Goal: Task Accomplishment & Management: Complete application form

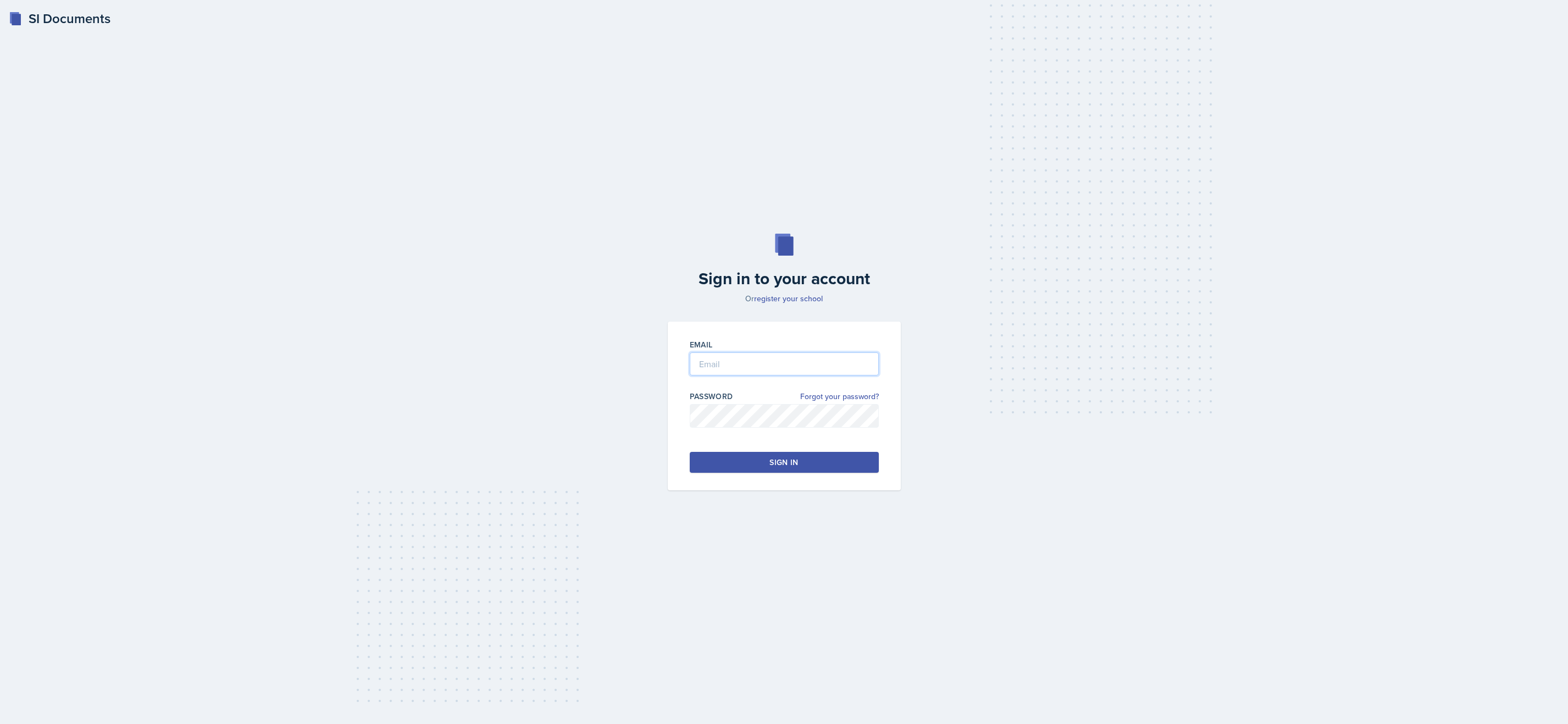
click at [756, 354] on input "email" at bounding box center [784, 364] width 189 height 23
type input "celestinoj3@gator.uhd.edu"
click at [855, 464] on button "Sign in" at bounding box center [784, 462] width 189 height 21
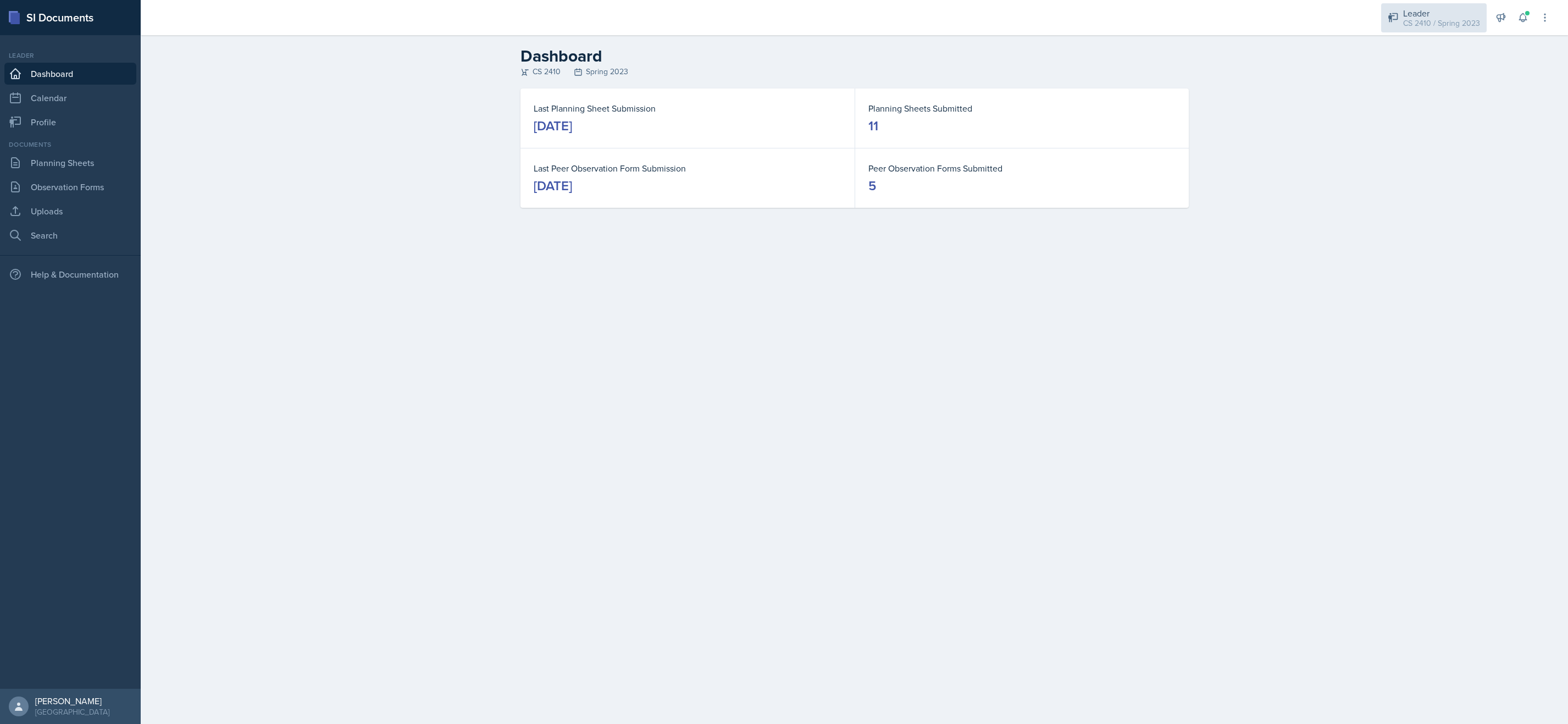
click at [1438, 27] on div "CS 2410 / Spring 2023" at bounding box center [1441, 23] width 77 height 12
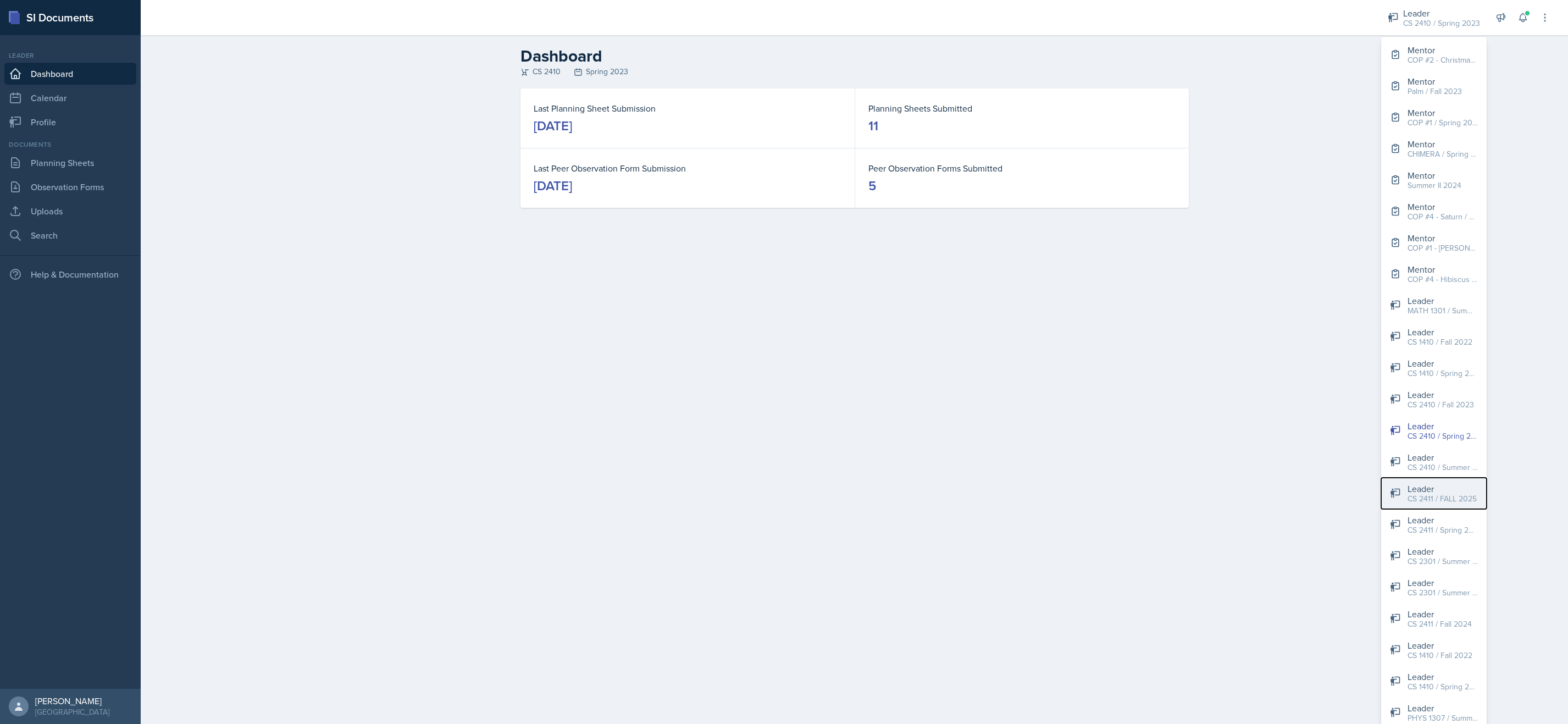
click at [1448, 502] on div "CS 2411 / FALL 2025" at bounding box center [1442, 499] width 69 height 12
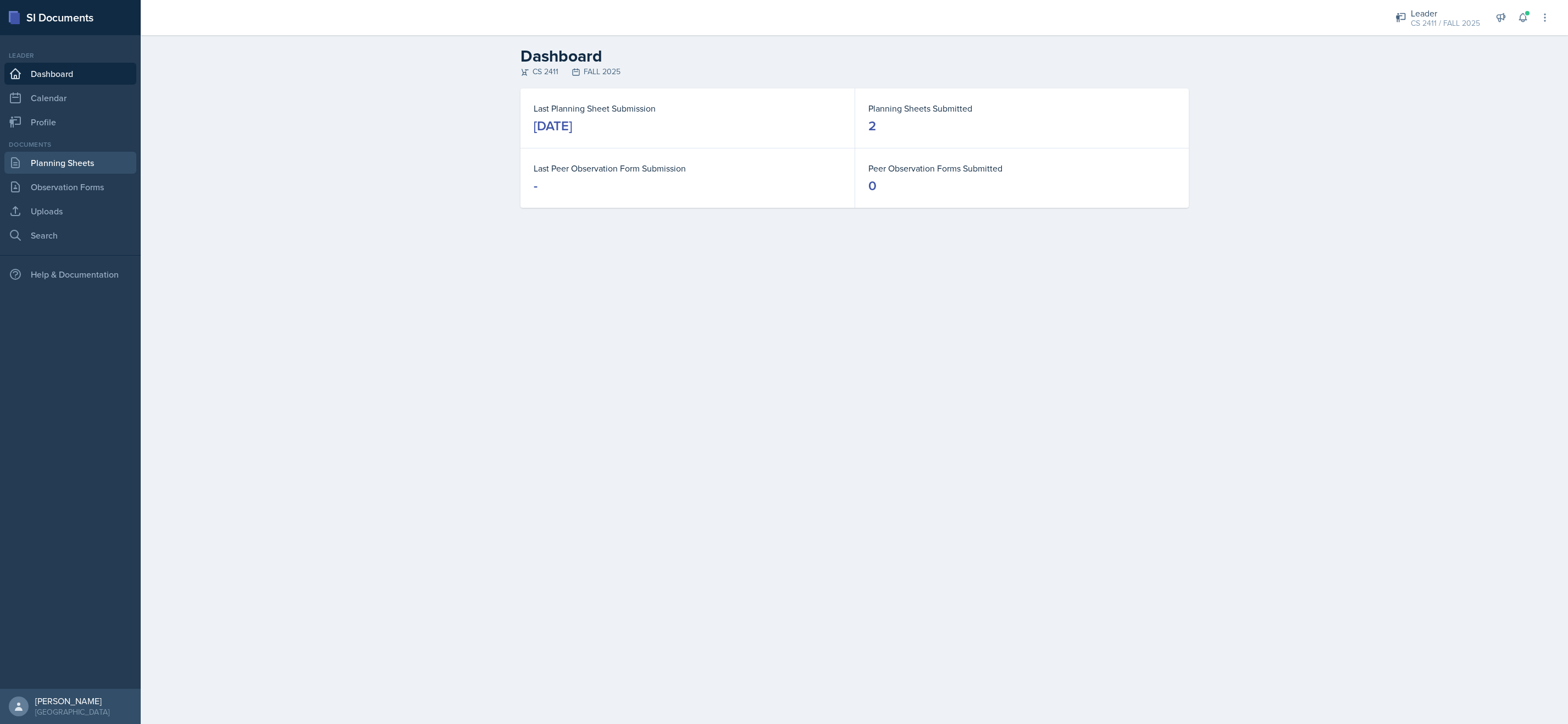
click at [88, 157] on link "Planning Sheets" at bounding box center [70, 163] width 132 height 22
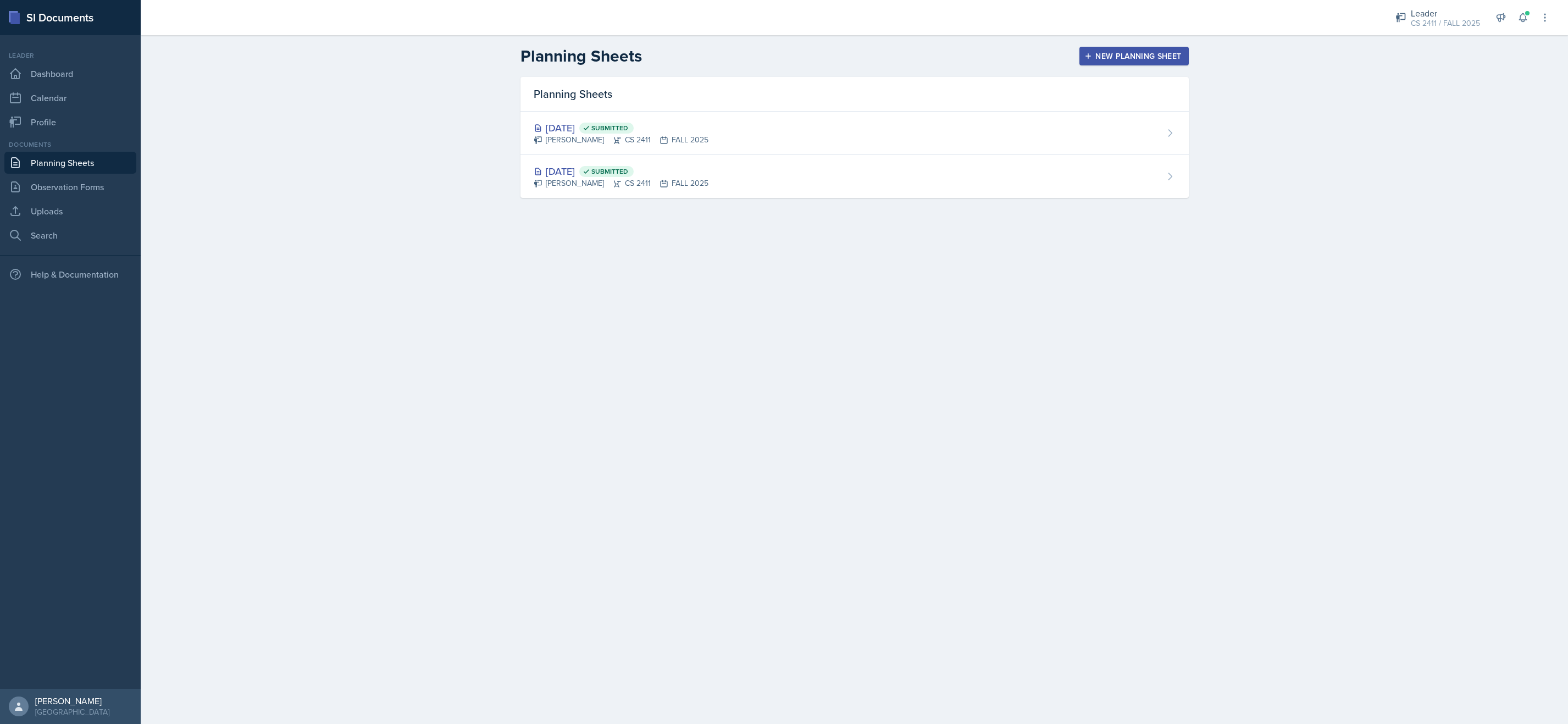
click at [1152, 53] on div "New Planning Sheet" at bounding box center [1133, 56] width 94 height 9
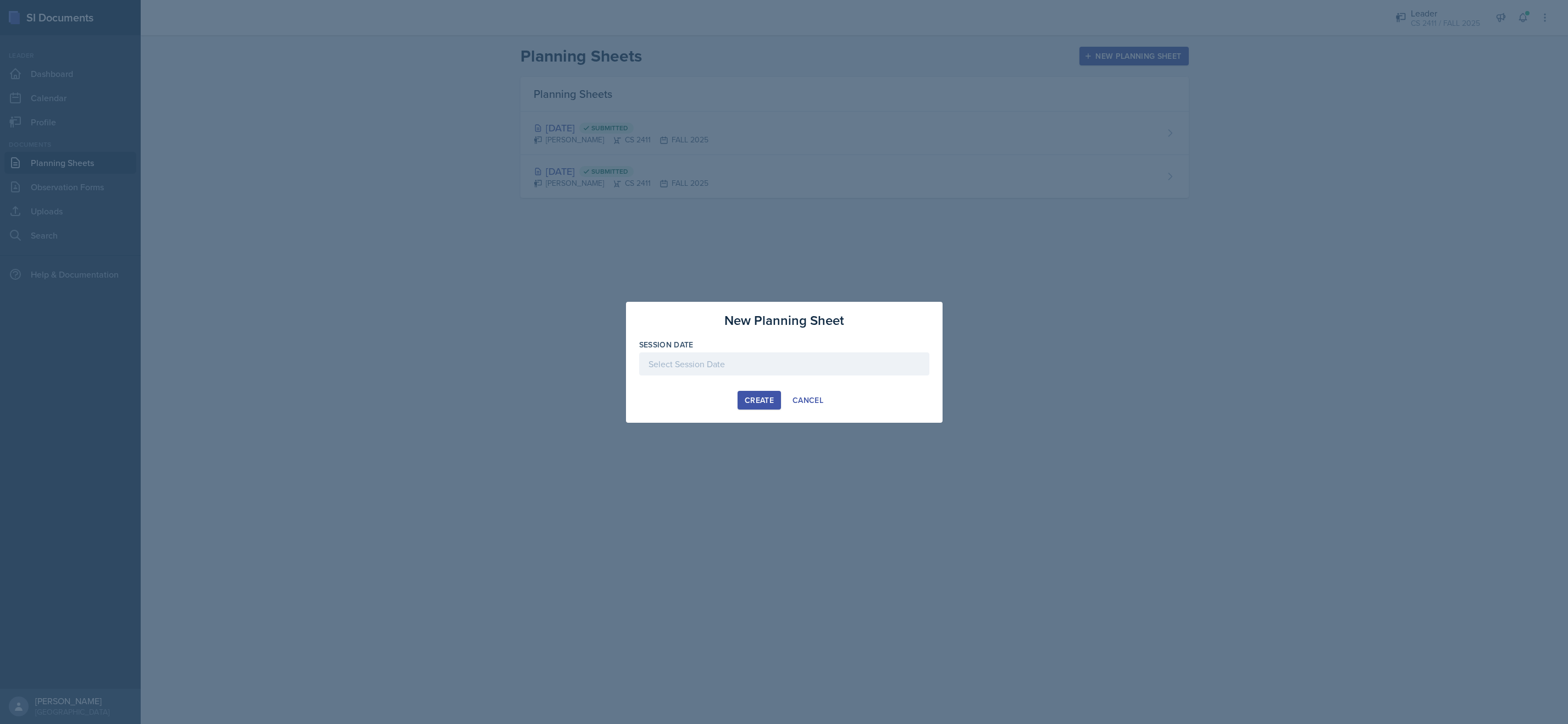
click at [726, 358] on div at bounding box center [784, 364] width 290 height 23
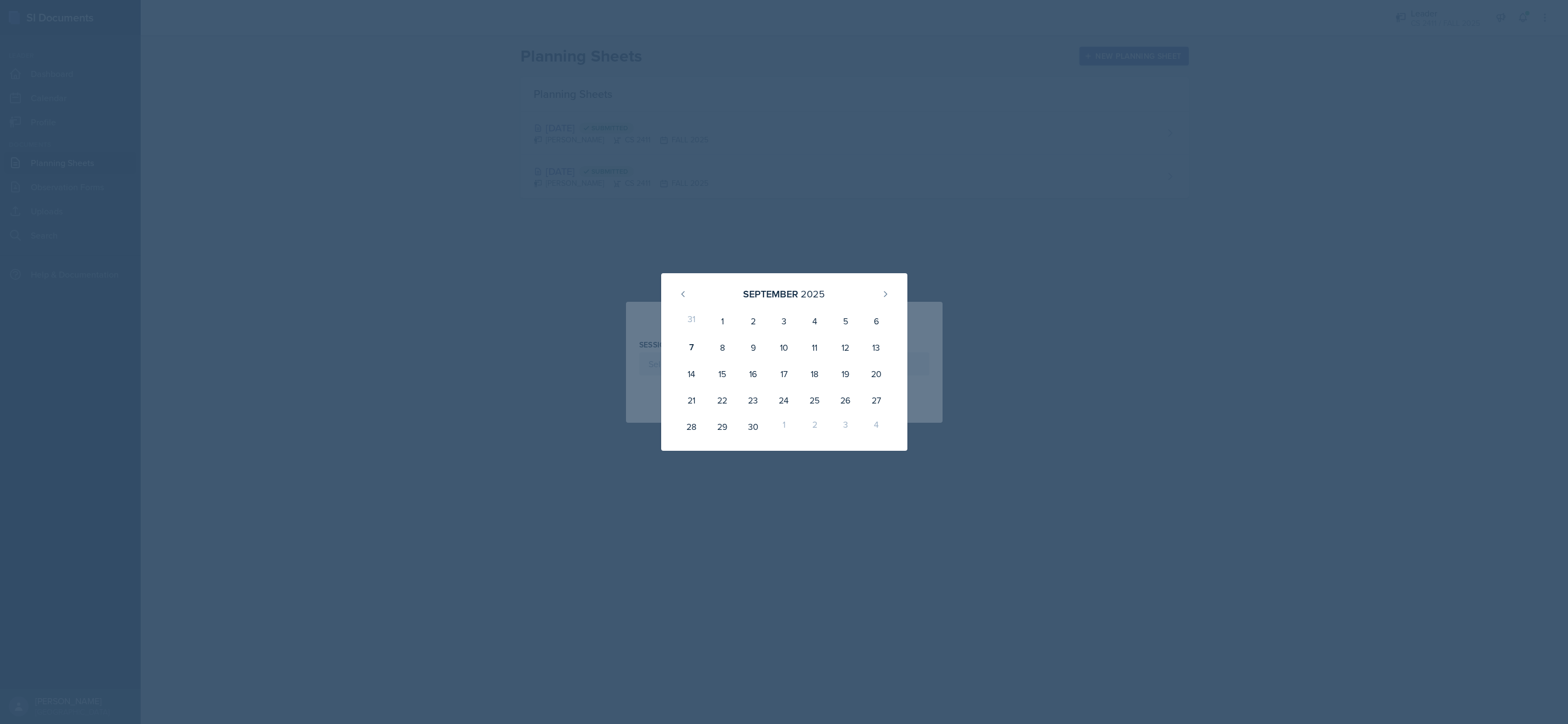
click at [878, 284] on div "September 2025" at bounding box center [784, 293] width 220 height 24
click at [689, 347] on div "7" at bounding box center [691, 347] width 31 height 26
type input "September 7th, 2025"
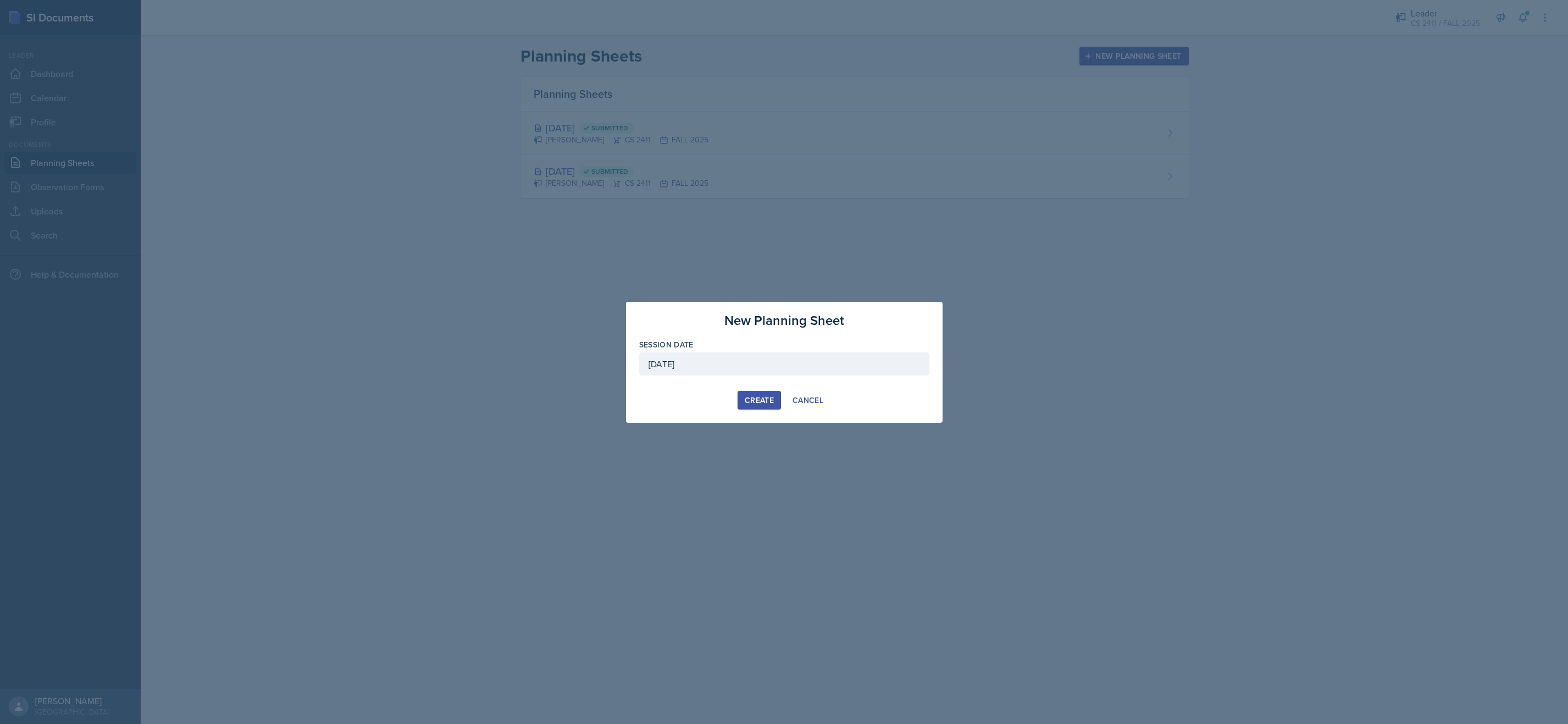
click at [767, 404] on div "Create" at bounding box center [759, 400] width 29 height 9
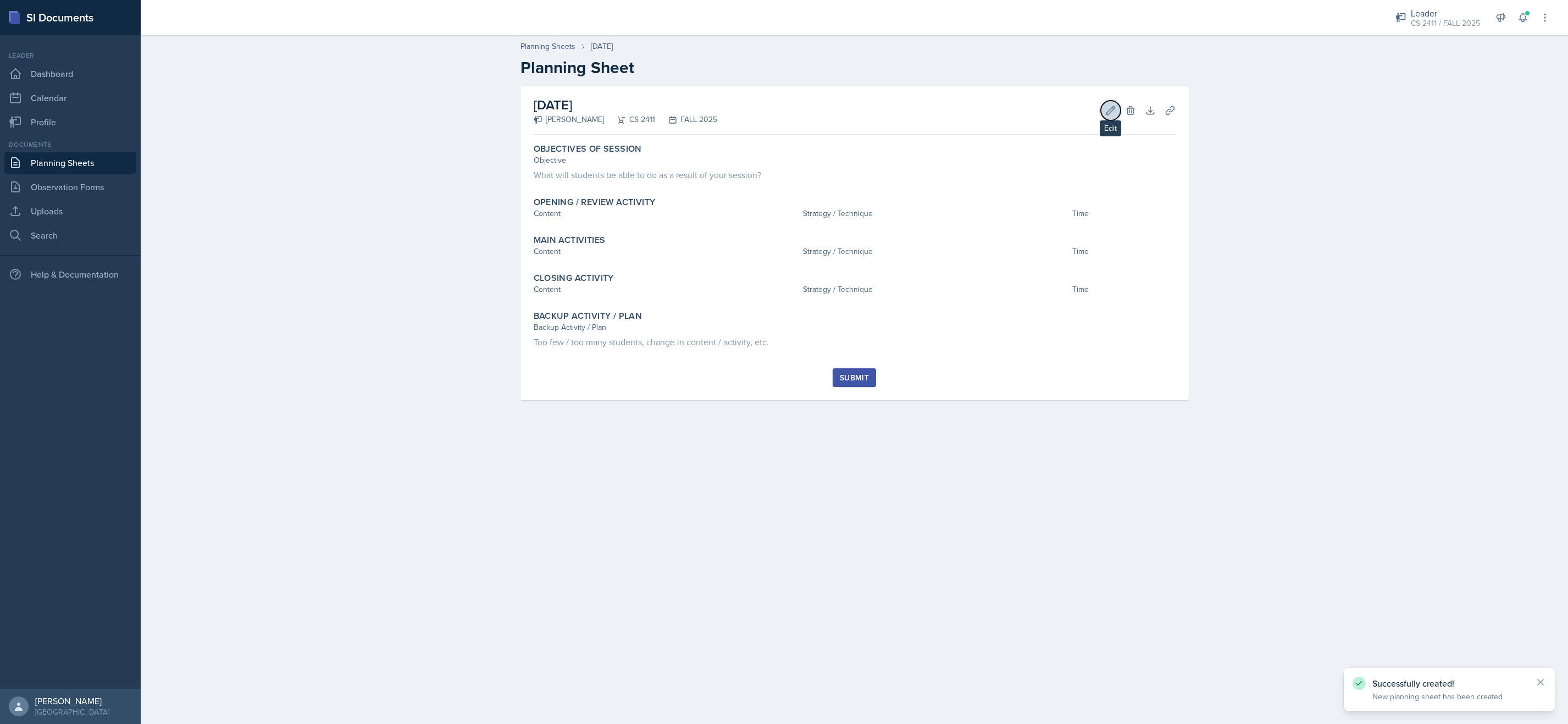
click at [1113, 107] on icon at bounding box center [1111, 110] width 11 height 11
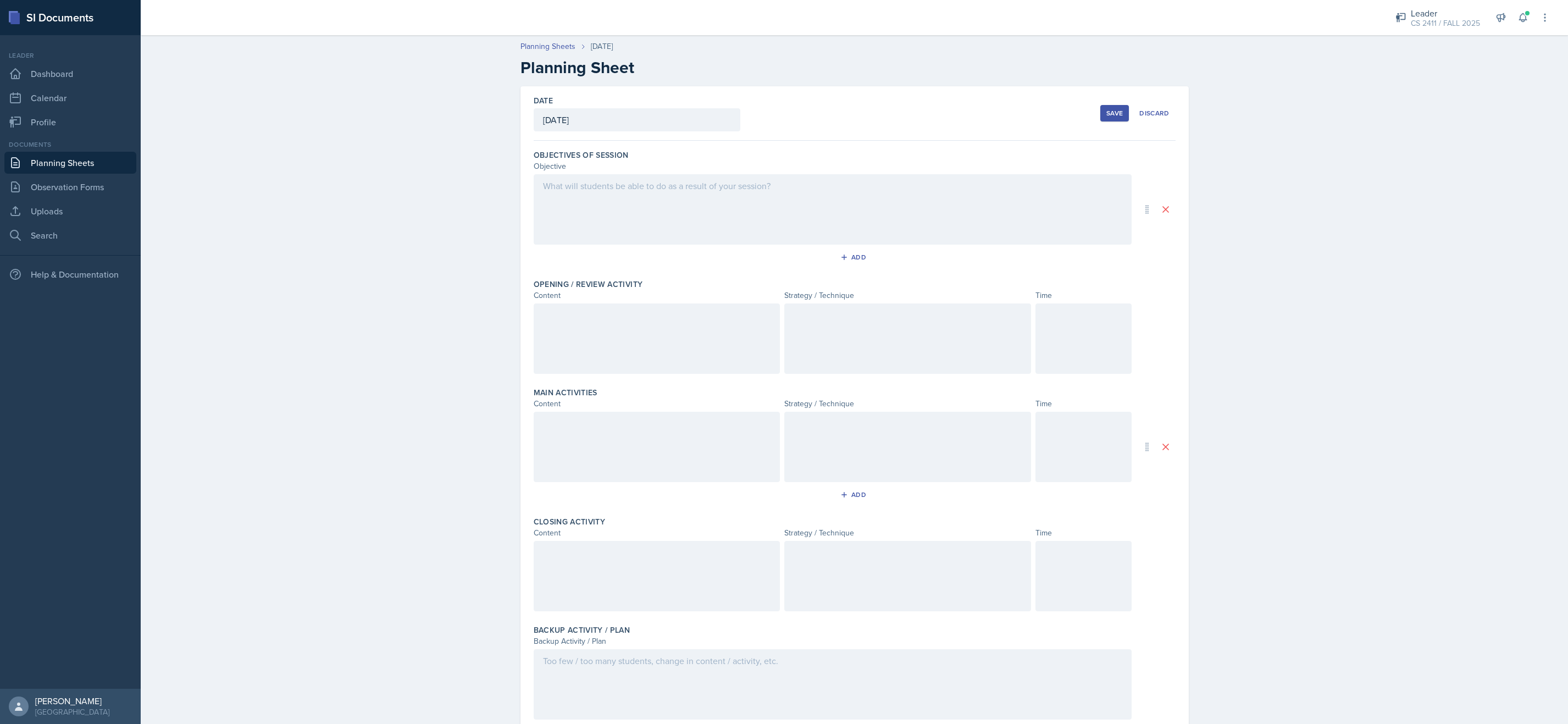
click at [624, 208] on div at bounding box center [833, 209] width 598 height 71
click at [606, 335] on div at bounding box center [657, 339] width 247 height 71
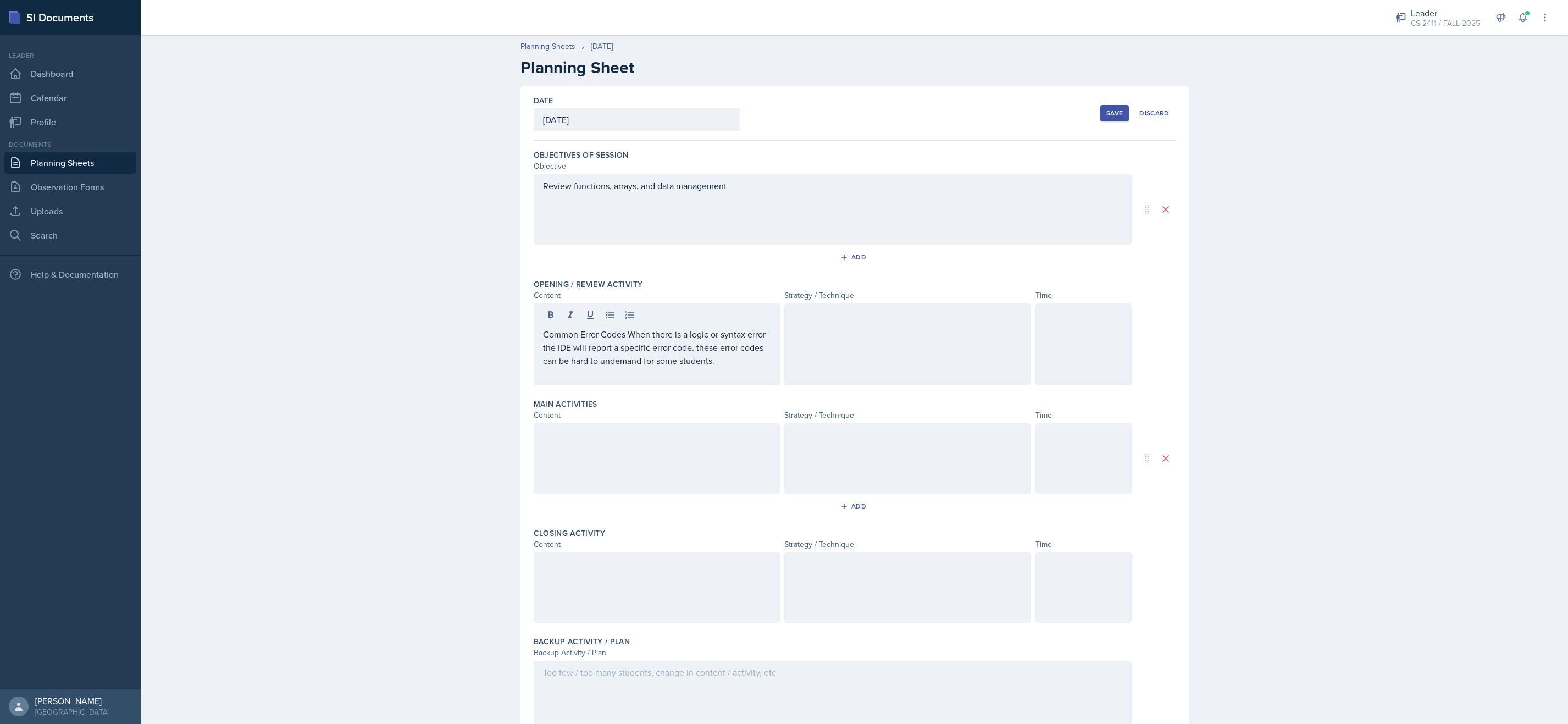
click at [932, 339] on div at bounding box center [907, 344] width 247 height 82
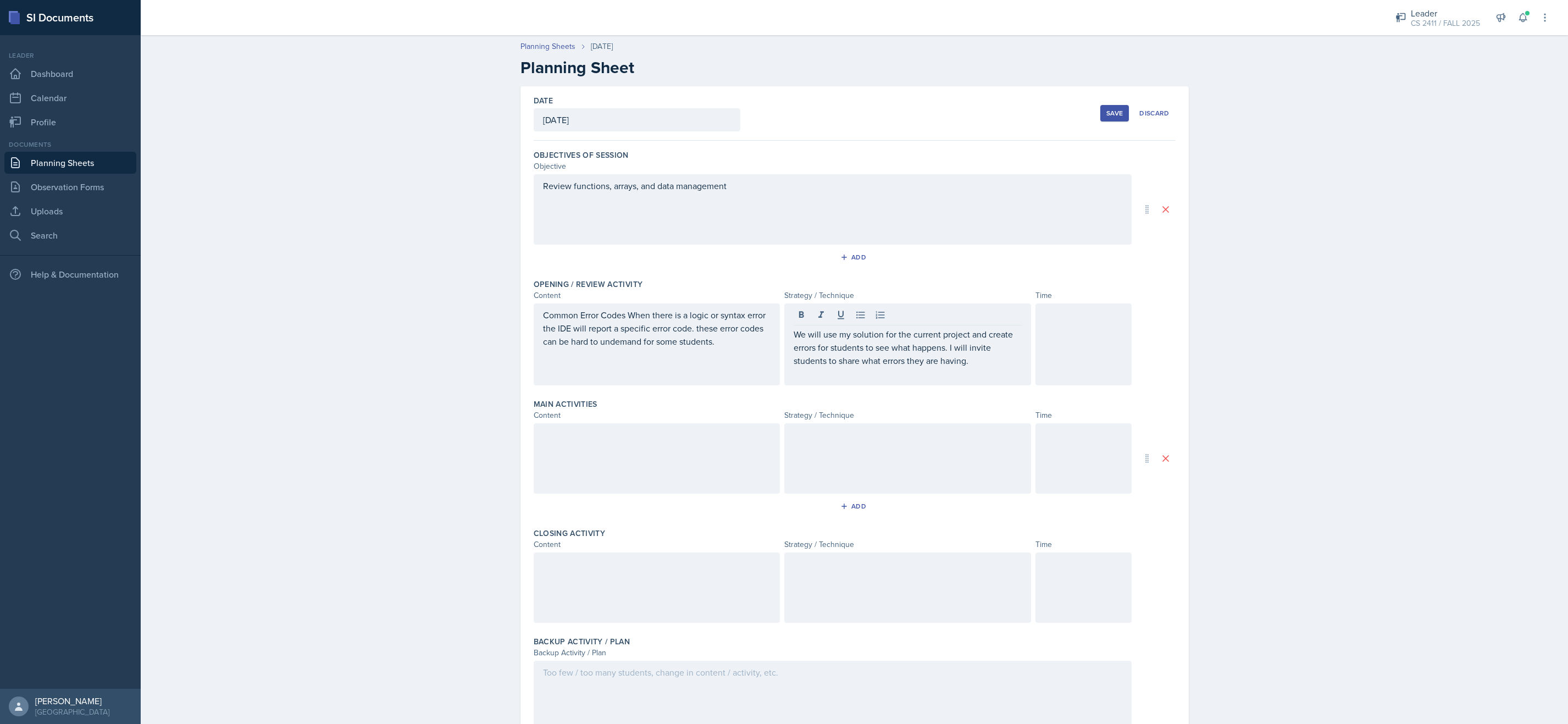
click at [686, 454] on div at bounding box center [657, 459] width 247 height 71
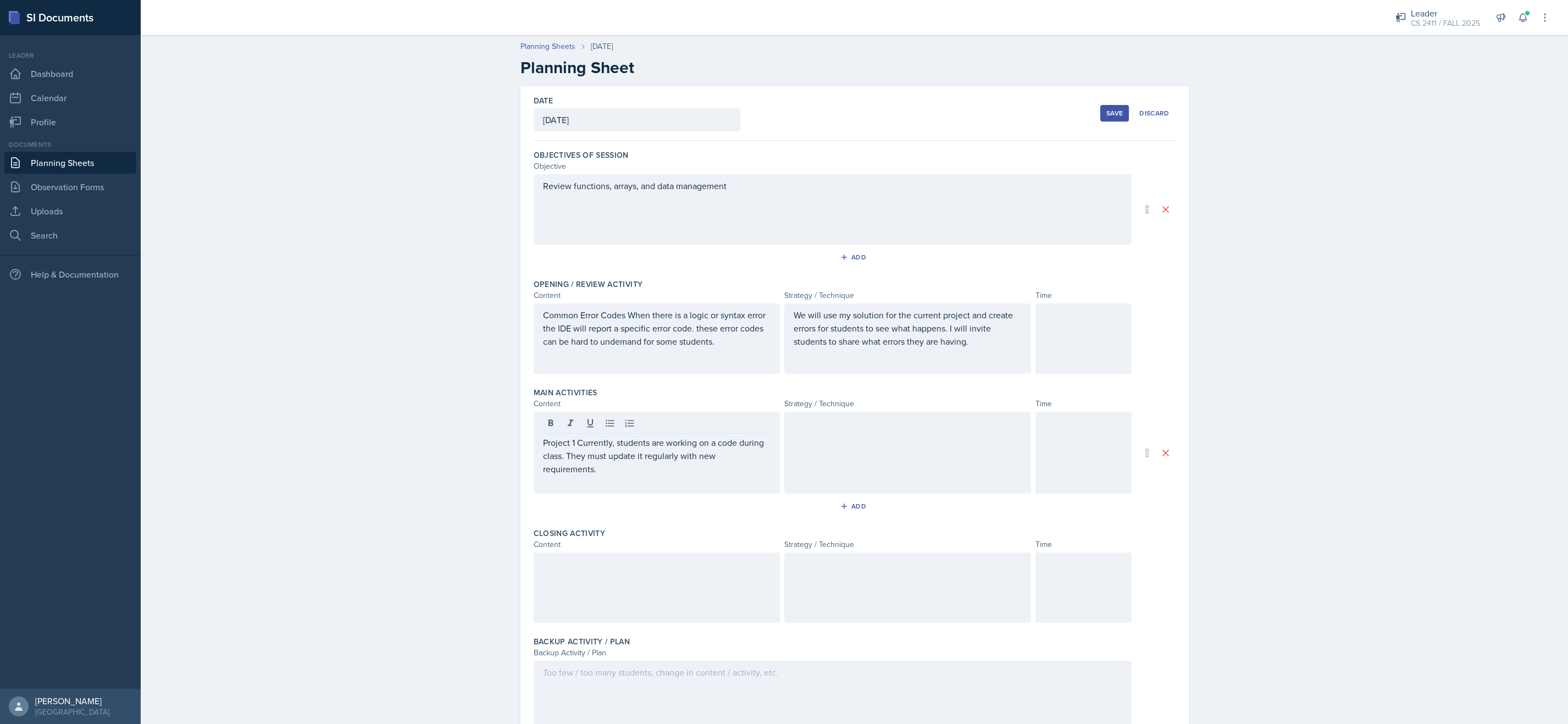
click at [950, 459] on div at bounding box center [907, 452] width 247 height 82
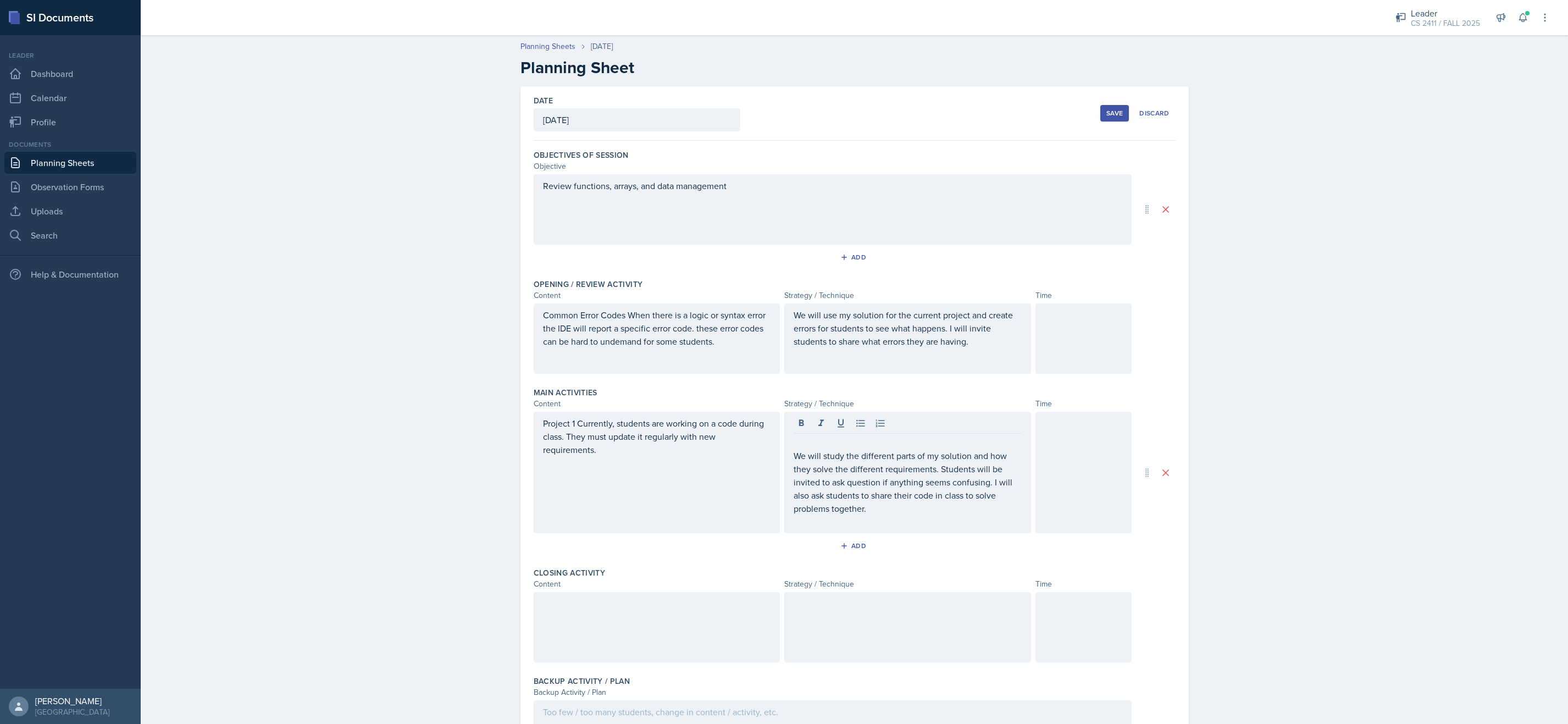
click at [744, 630] on div at bounding box center [657, 627] width 247 height 71
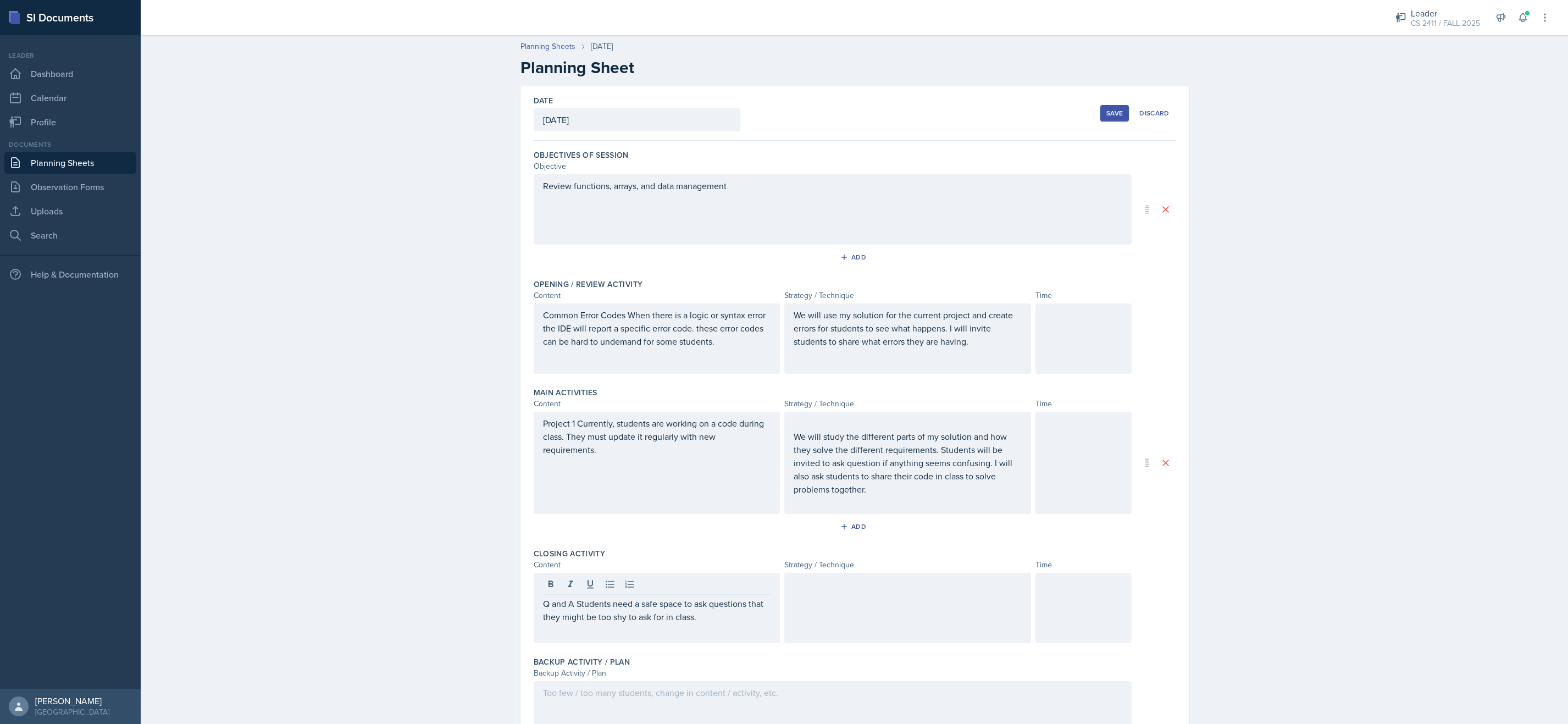
click at [943, 627] on div at bounding box center [907, 608] width 247 height 71
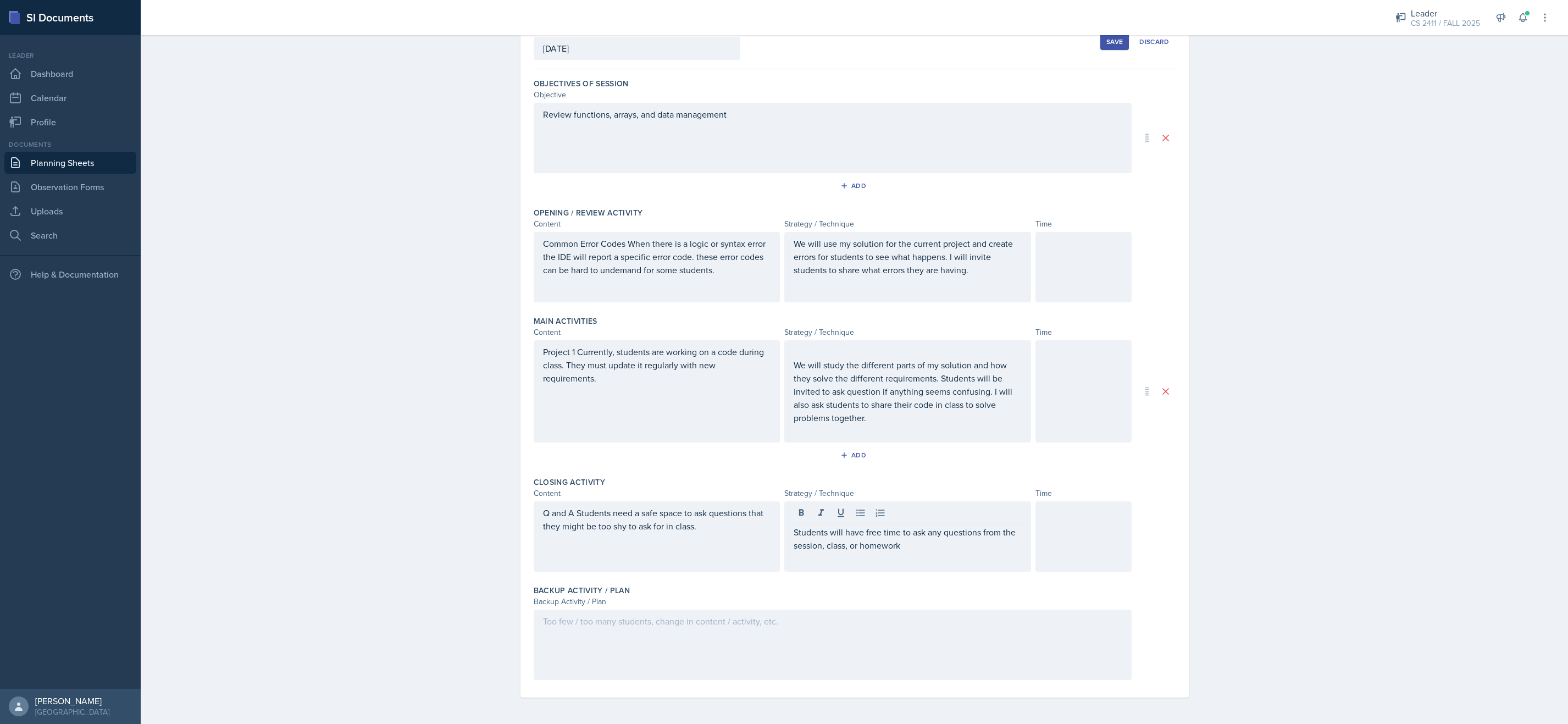
click at [1004, 648] on div at bounding box center [833, 645] width 598 height 71
click at [1119, 547] on div at bounding box center [1083, 536] width 96 height 71
click at [1076, 404] on div at bounding box center [1083, 392] width 96 height 102
click at [1085, 279] on div at bounding box center [1083, 267] width 96 height 71
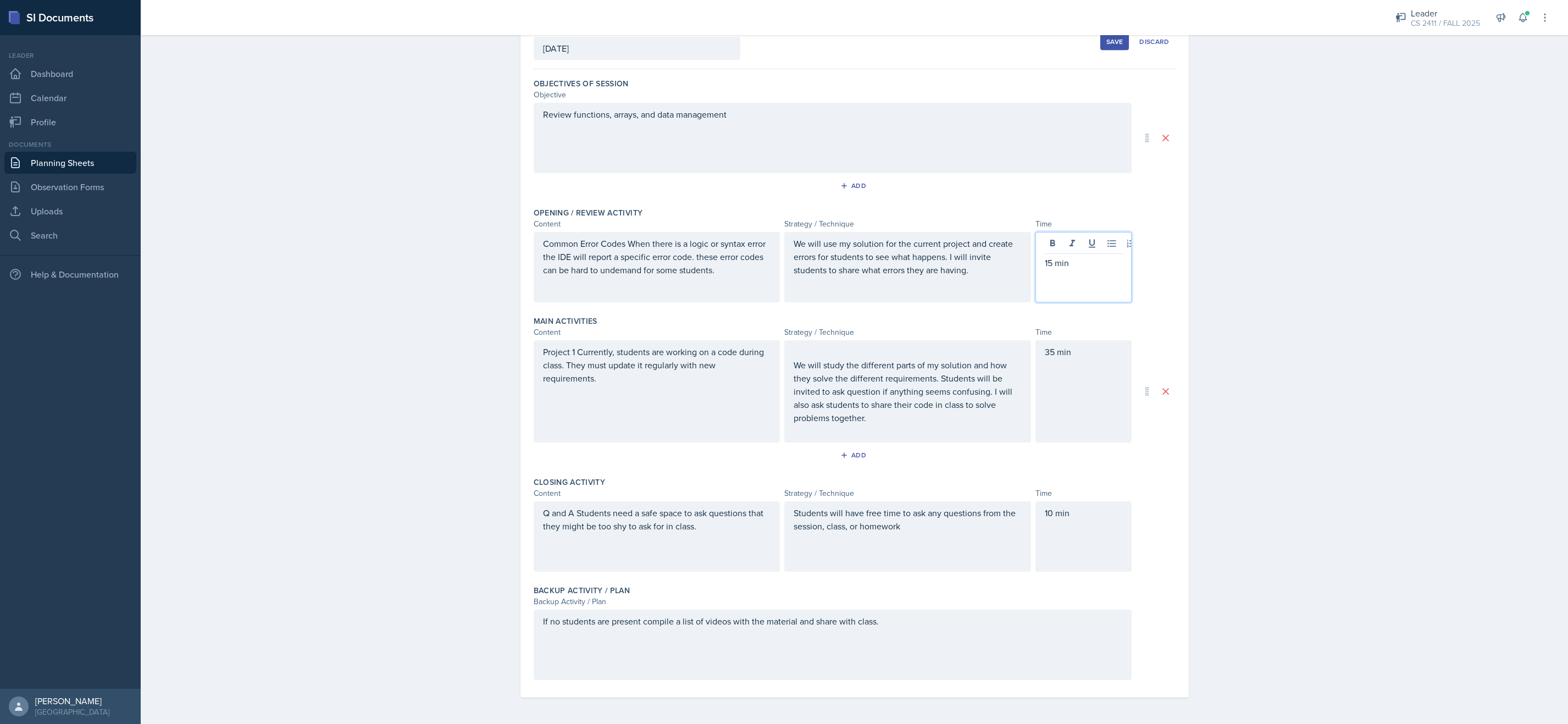
click at [1225, 304] on div "Planning Sheets Sep 7th, 2025 Planning Sheet Date September 7th, 2025 September…" at bounding box center [854, 341] width 1427 height 766
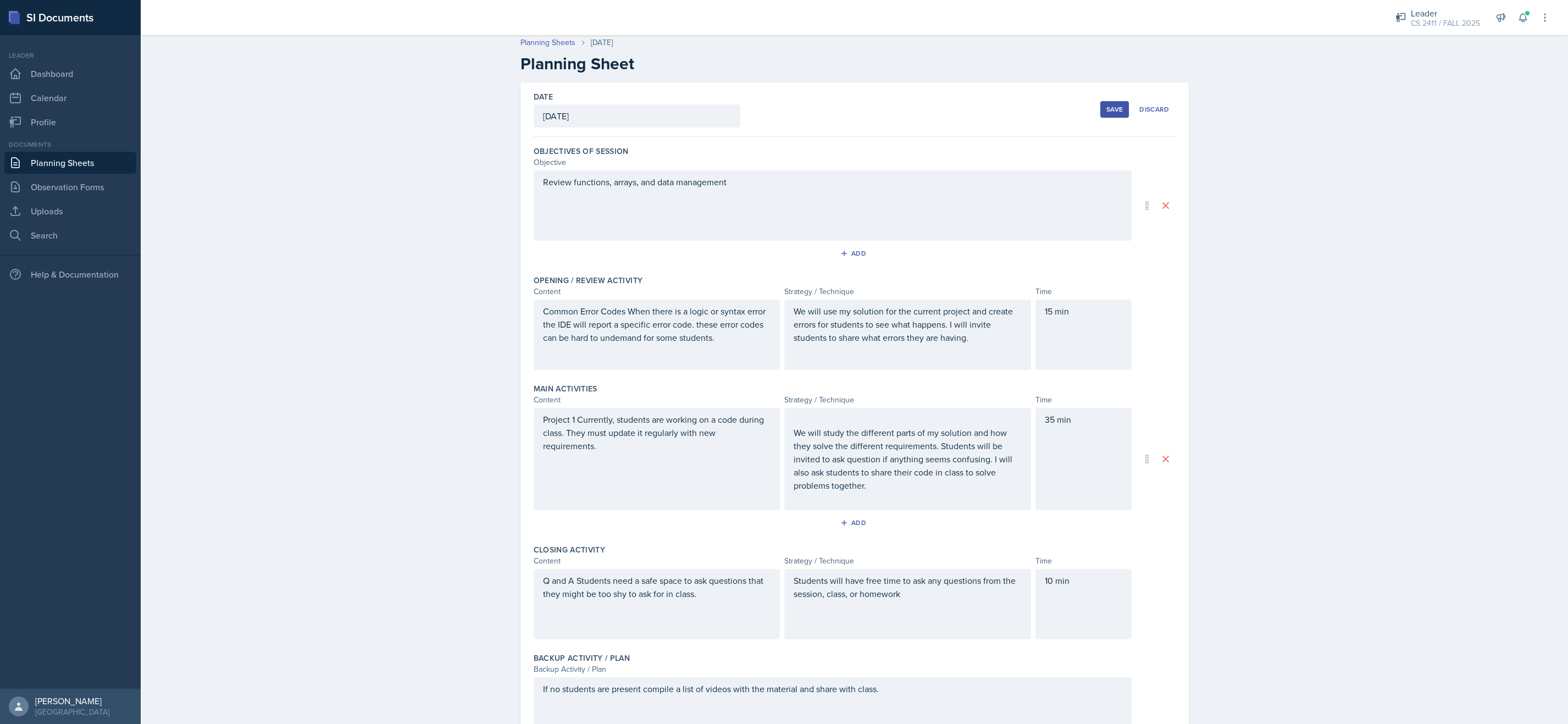
scroll to position [0, 0]
click at [1107, 110] on div "Save" at bounding box center [1115, 113] width 16 height 9
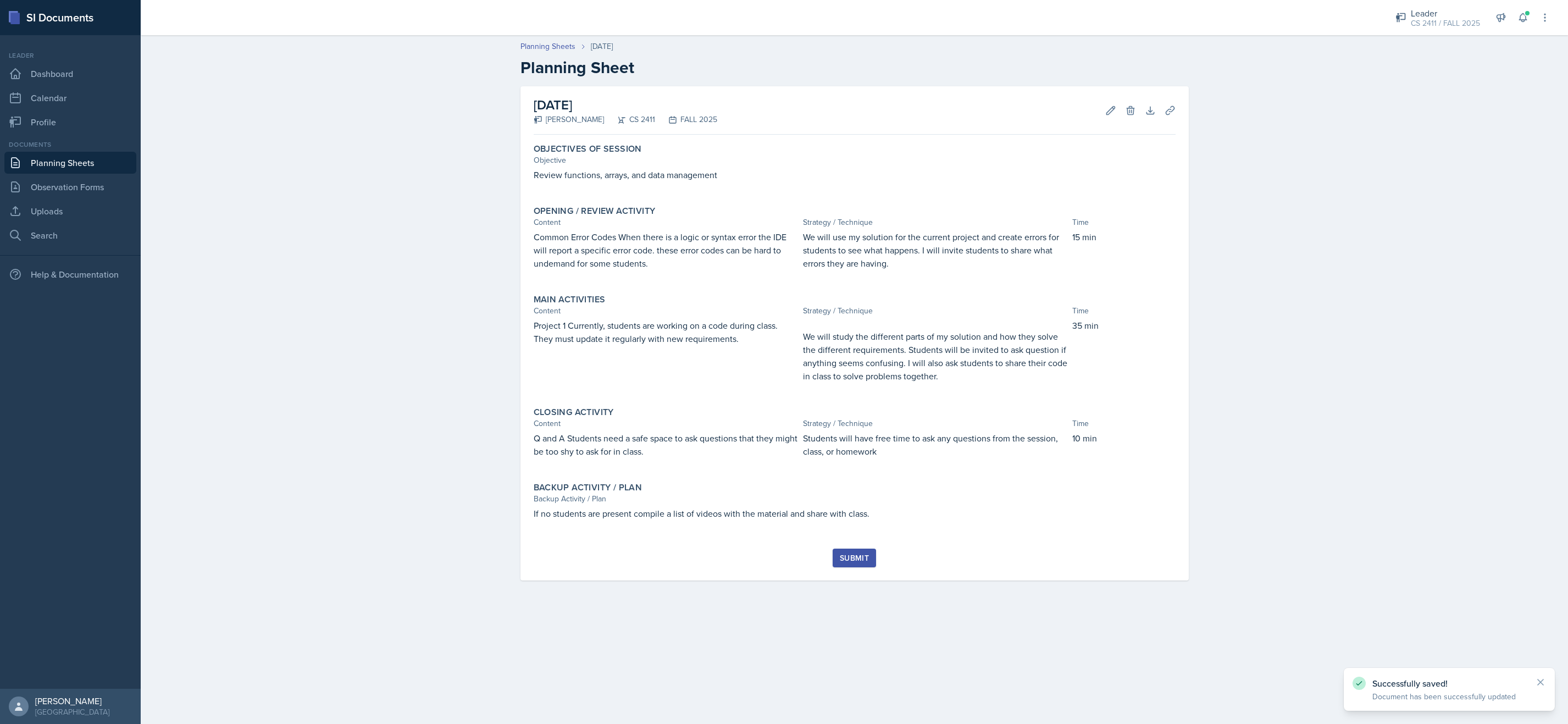
click at [863, 563] on div "Submit" at bounding box center [855, 558] width 29 height 9
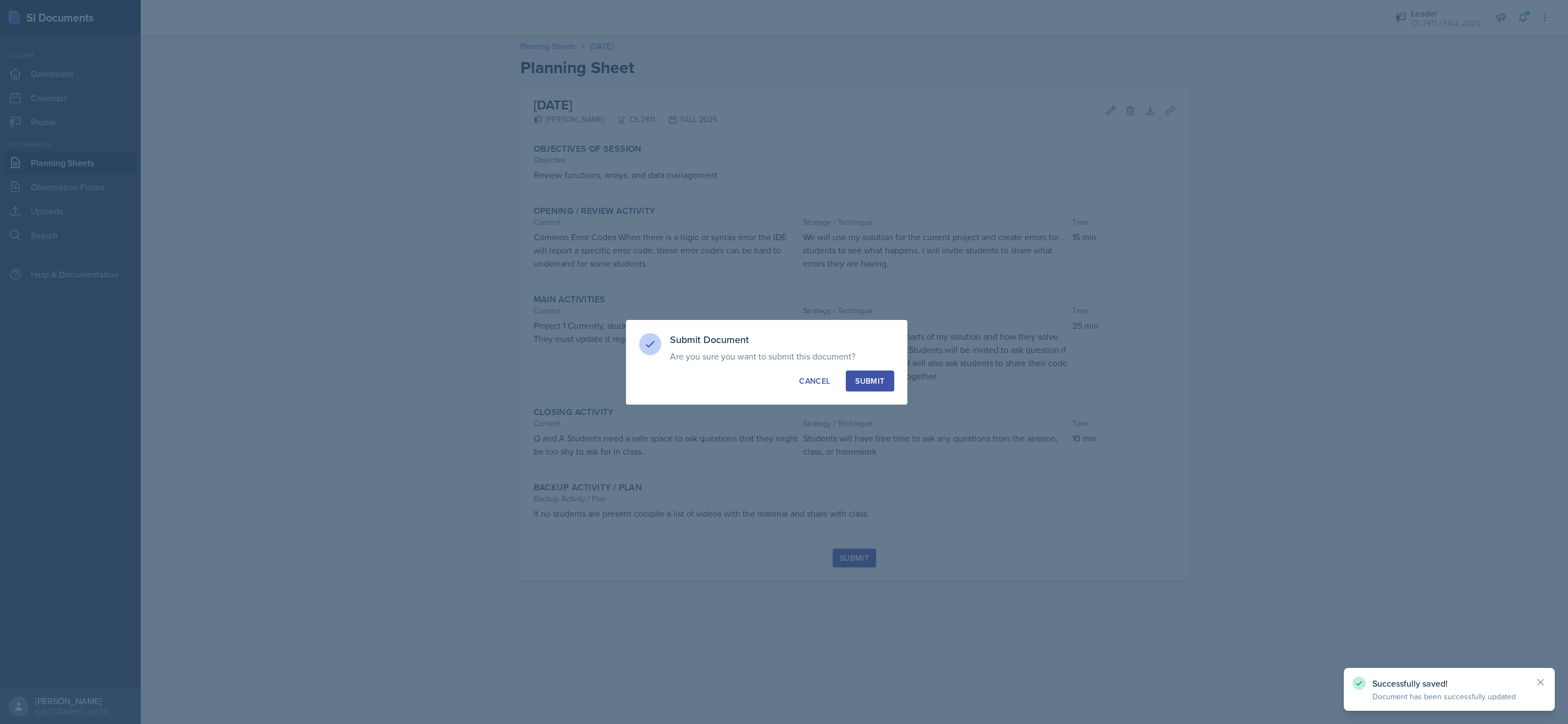
click at [883, 380] on div "Submit" at bounding box center [870, 381] width 29 height 11
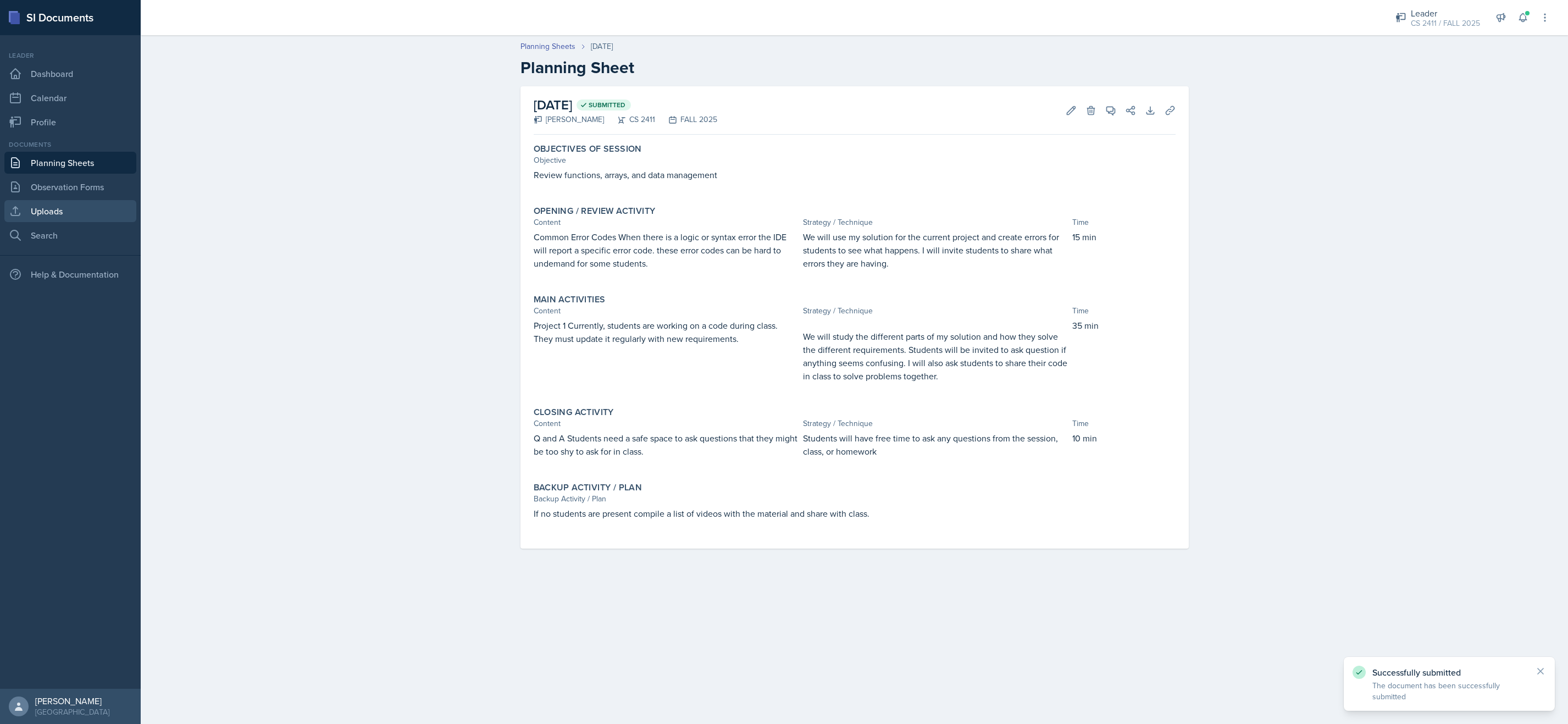
click at [61, 210] on link "Uploads" at bounding box center [70, 211] width 132 height 22
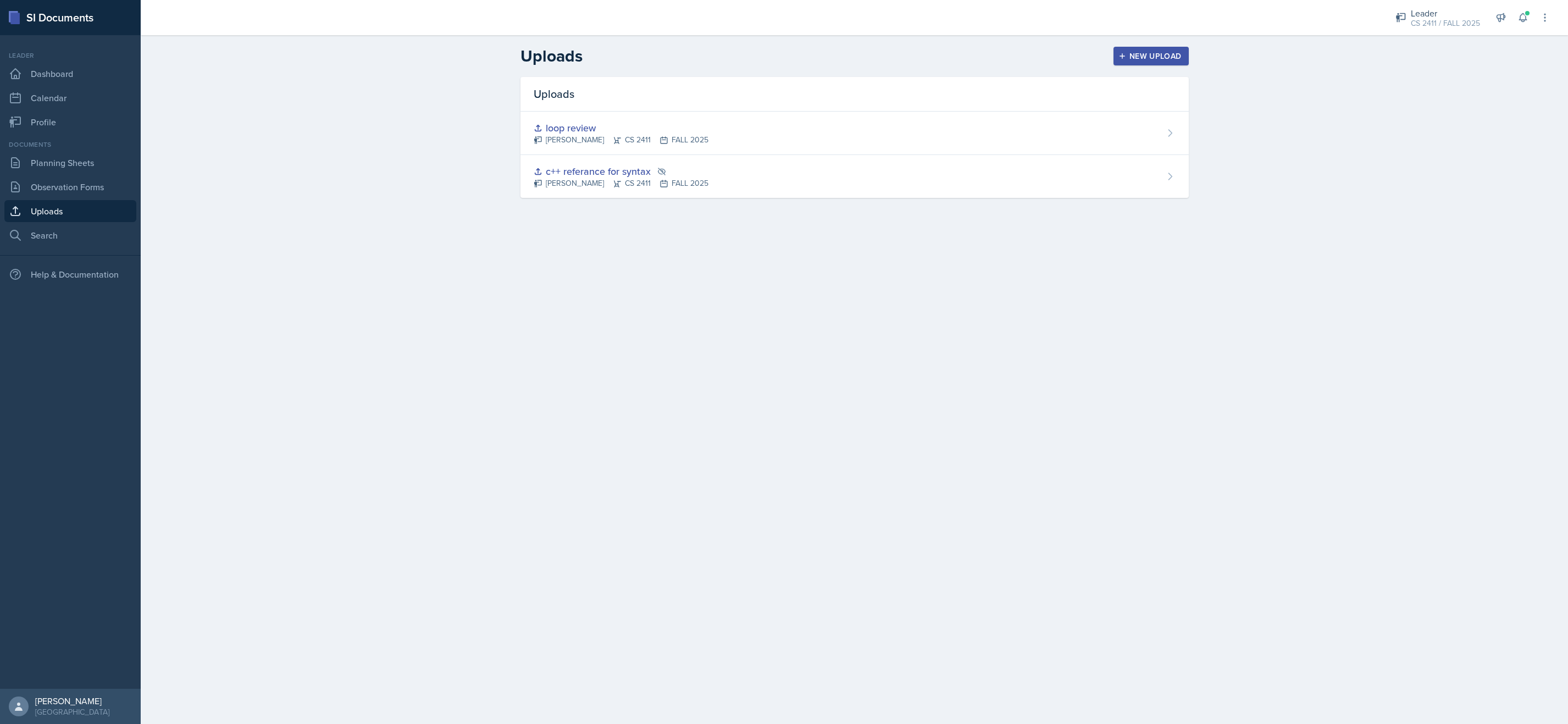
click at [1152, 54] on div "New Upload" at bounding box center [1151, 56] width 61 height 9
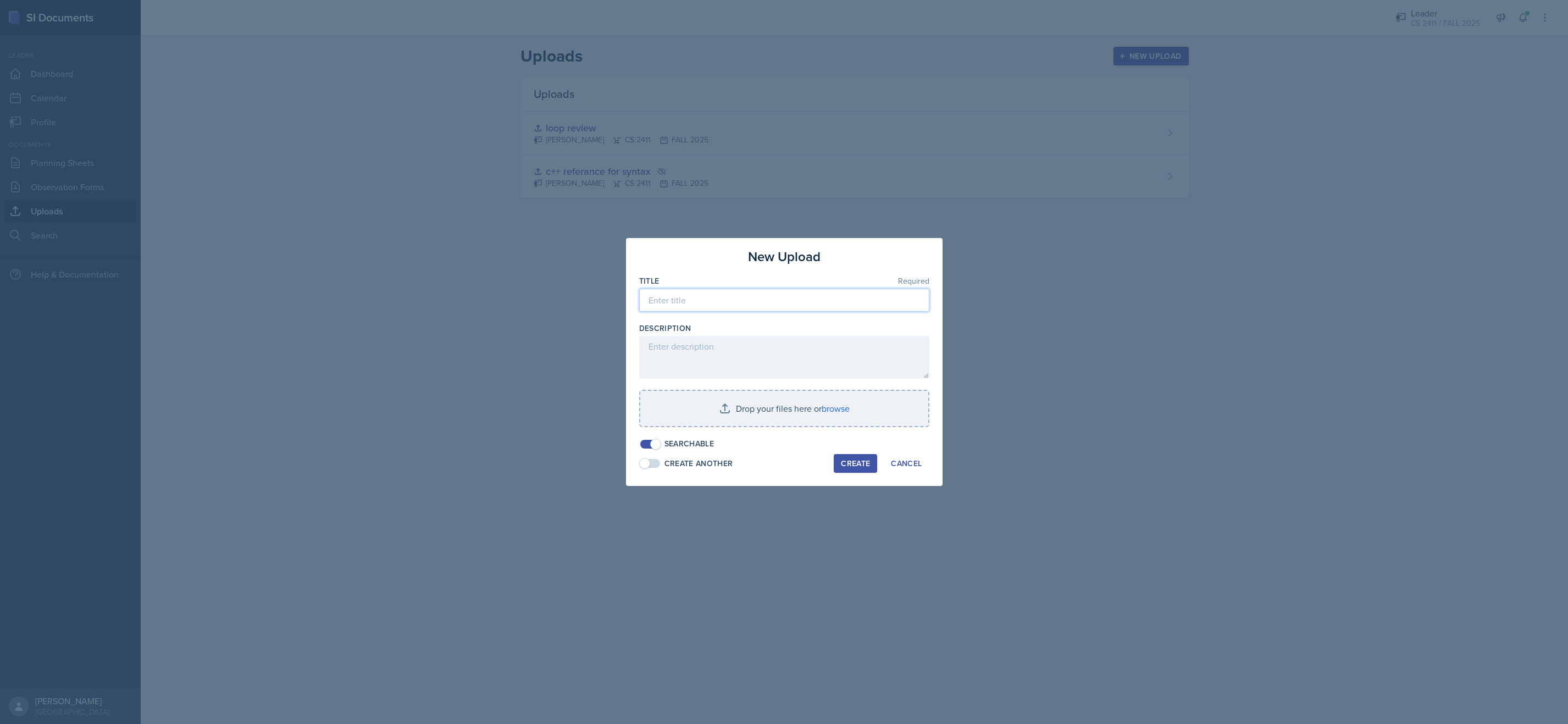
click at [711, 303] on input at bounding box center [784, 300] width 290 height 23
click at [706, 302] on input "funstions referance" at bounding box center [784, 300] width 290 height 23
type input "functions reference"
click at [788, 410] on input "file" at bounding box center [784, 409] width 288 height 35
click at [853, 465] on div "Create" at bounding box center [855, 463] width 29 height 9
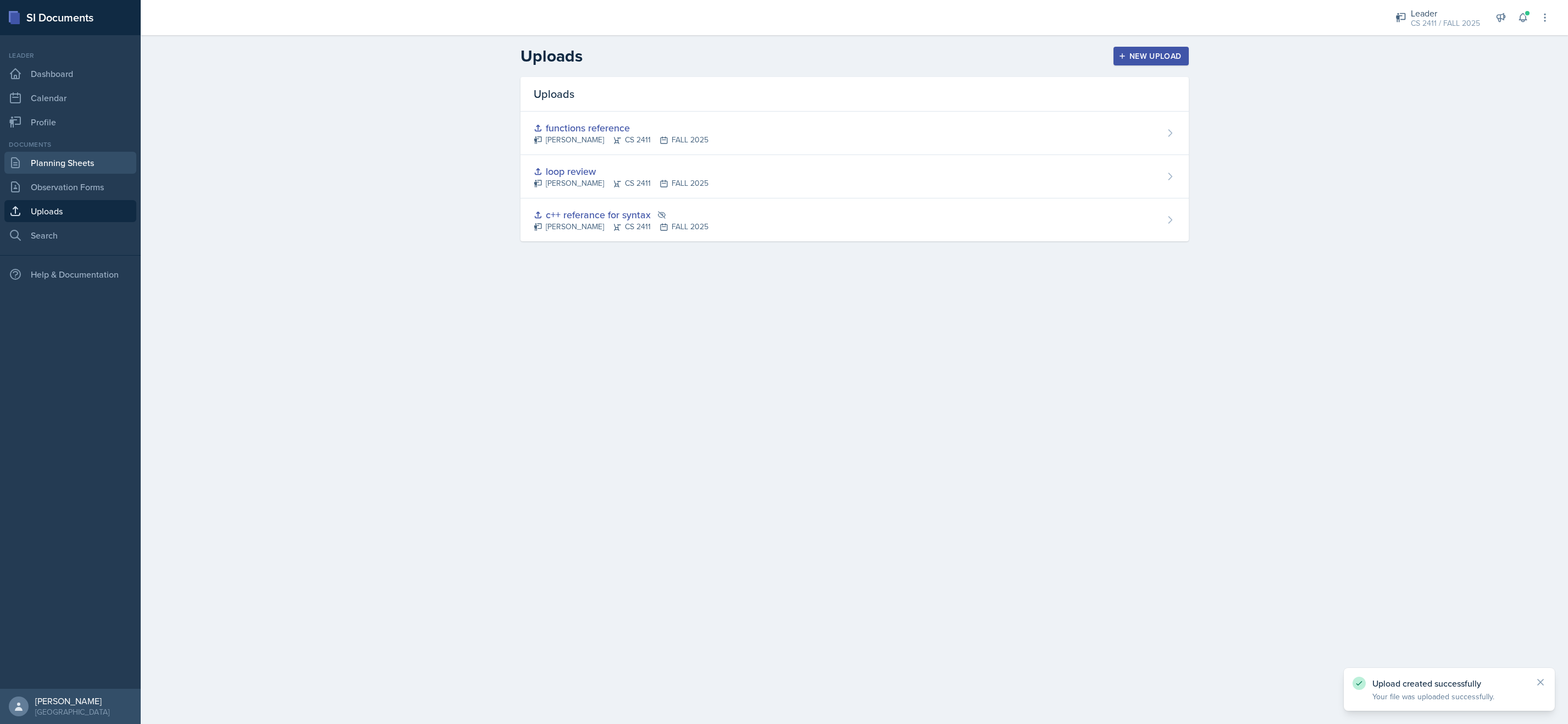
click at [40, 158] on link "Planning Sheets" at bounding box center [70, 163] width 132 height 22
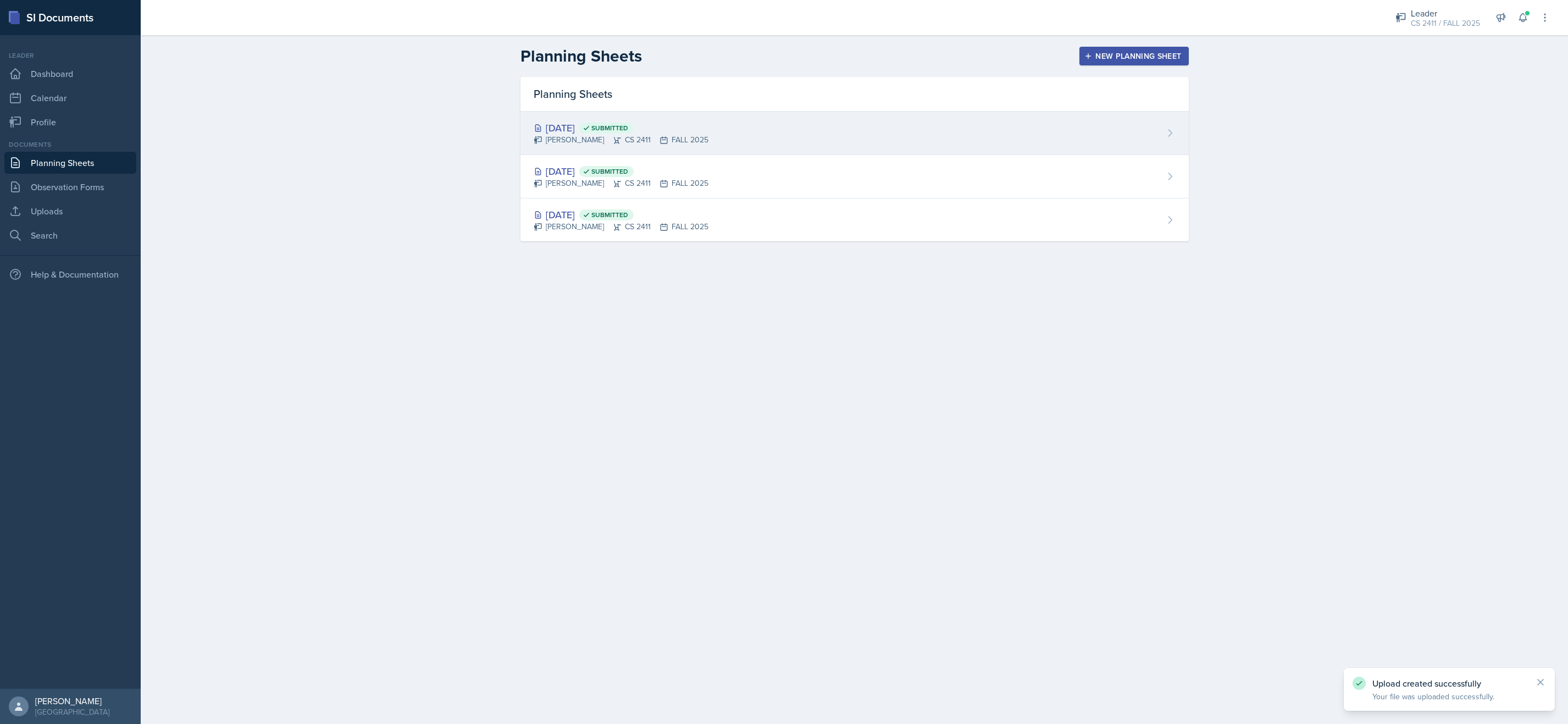
click at [705, 144] on div "Sep 7th, 2025 Submitted Javier Celestino CS 2411 FALL 2025" at bounding box center [855, 133] width 668 height 43
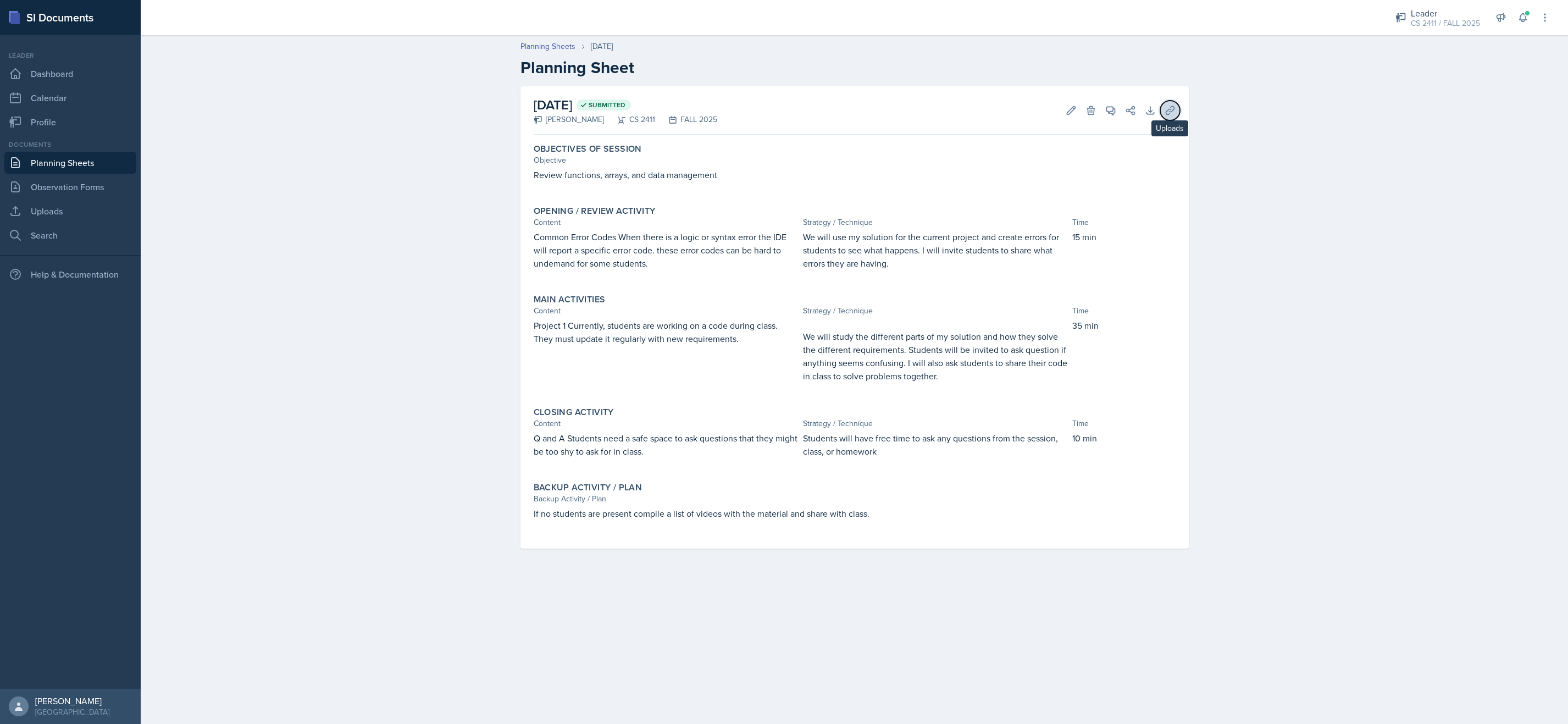
click at [1169, 106] on icon at bounding box center [1170, 110] width 11 height 11
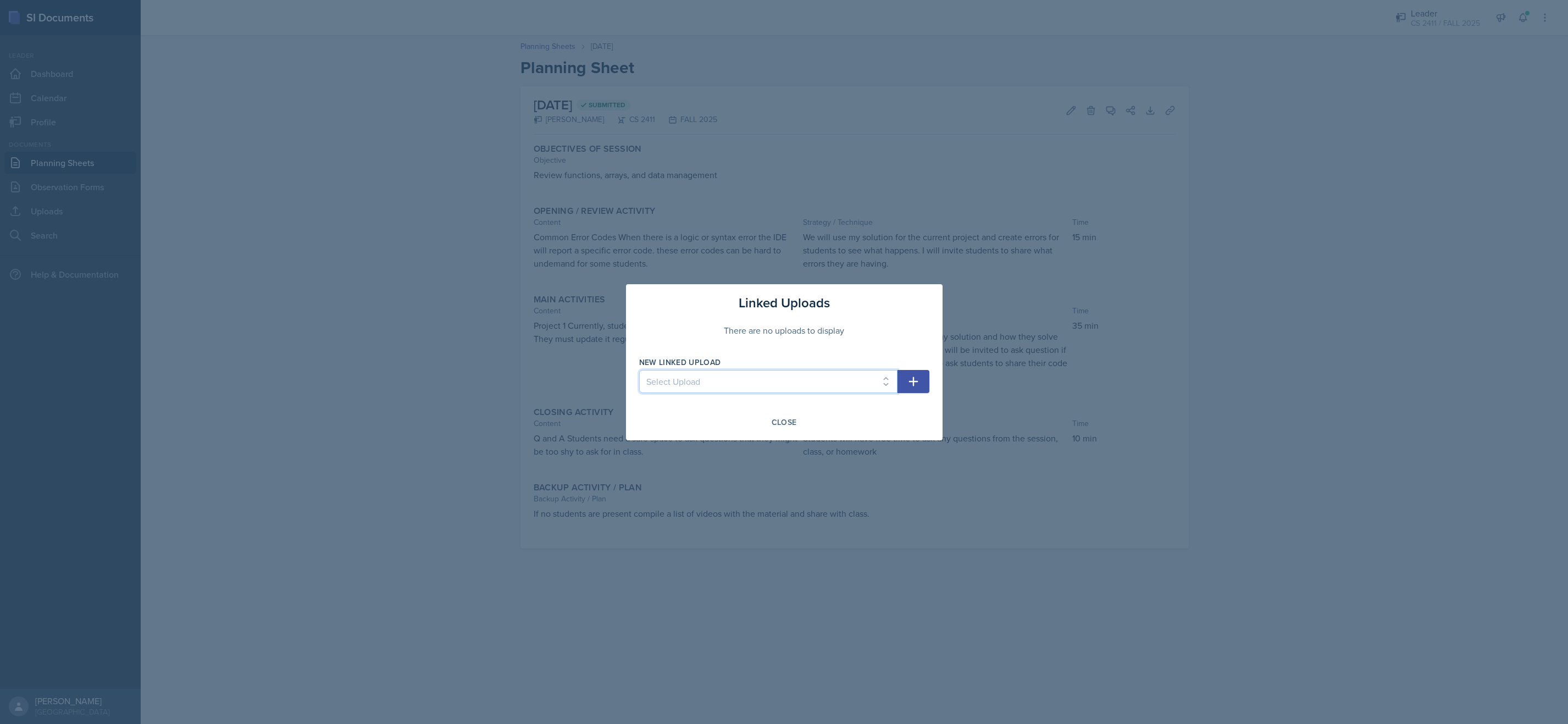
click at [831, 385] on select "Select Upload c++ referance for syntax loop review functions reference" at bounding box center [768, 382] width 258 height 23
select select "34f0ff27-75e9-40c4-b3de-665bb2daba04"
click at [639, 370] on select "Select Upload c++ referance for syntax loop review functions reference" at bounding box center [768, 382] width 258 height 23
click at [912, 376] on icon "button" at bounding box center [913, 381] width 9 height 9
select select
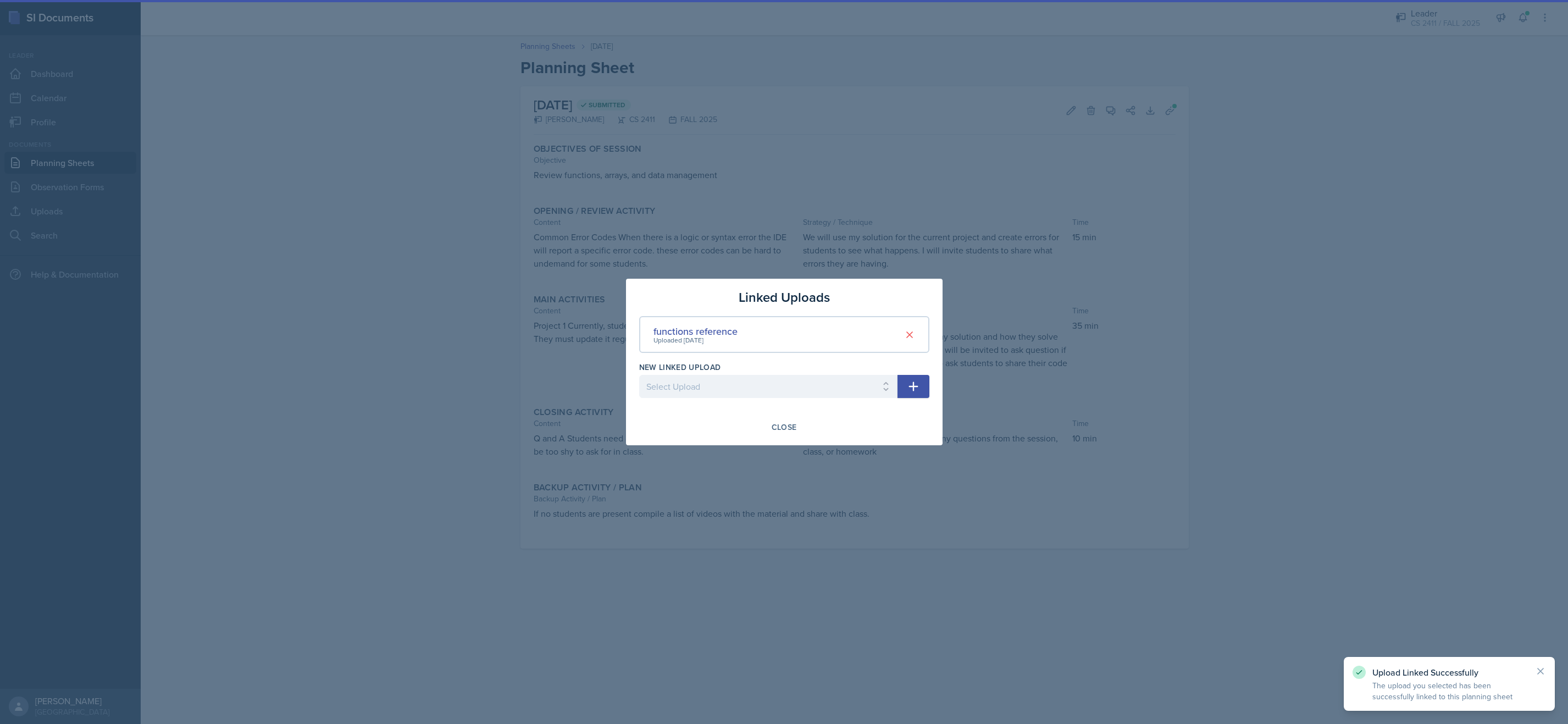
click at [1369, 320] on div at bounding box center [784, 362] width 1568 height 724
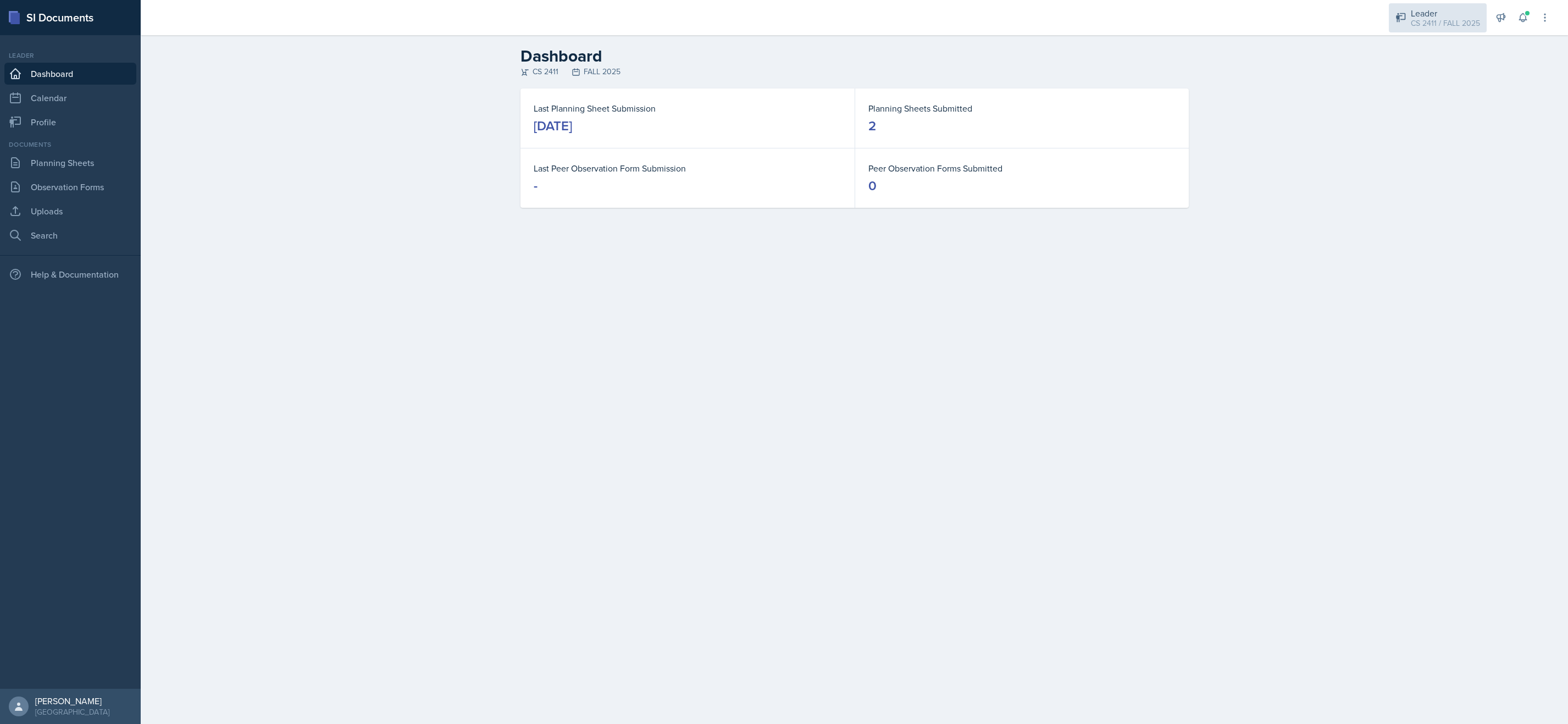
click at [1435, 12] on div "Leader" at bounding box center [1446, 13] width 69 height 13
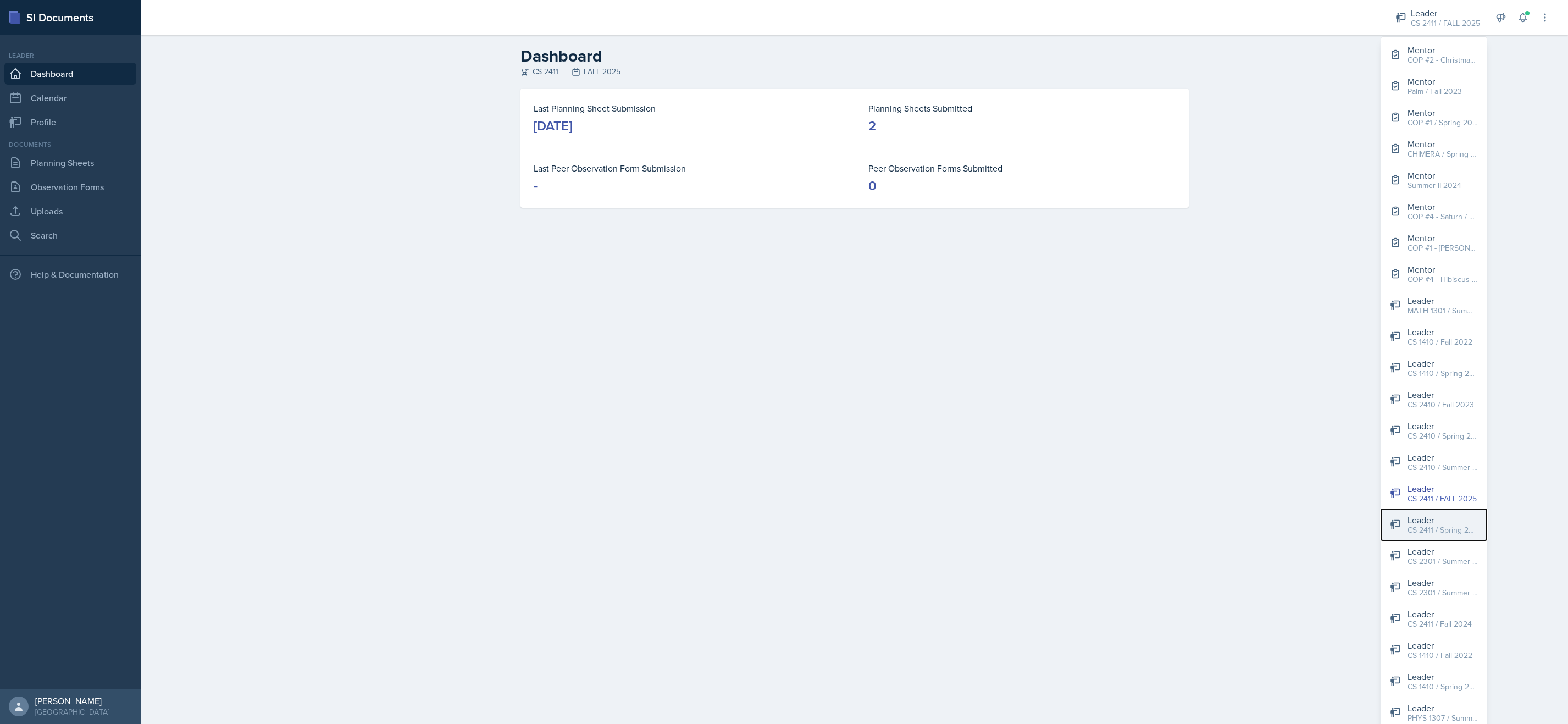
click at [1428, 530] on div "CS 2411 / Spring 2025" at bounding box center [1443, 530] width 71 height 12
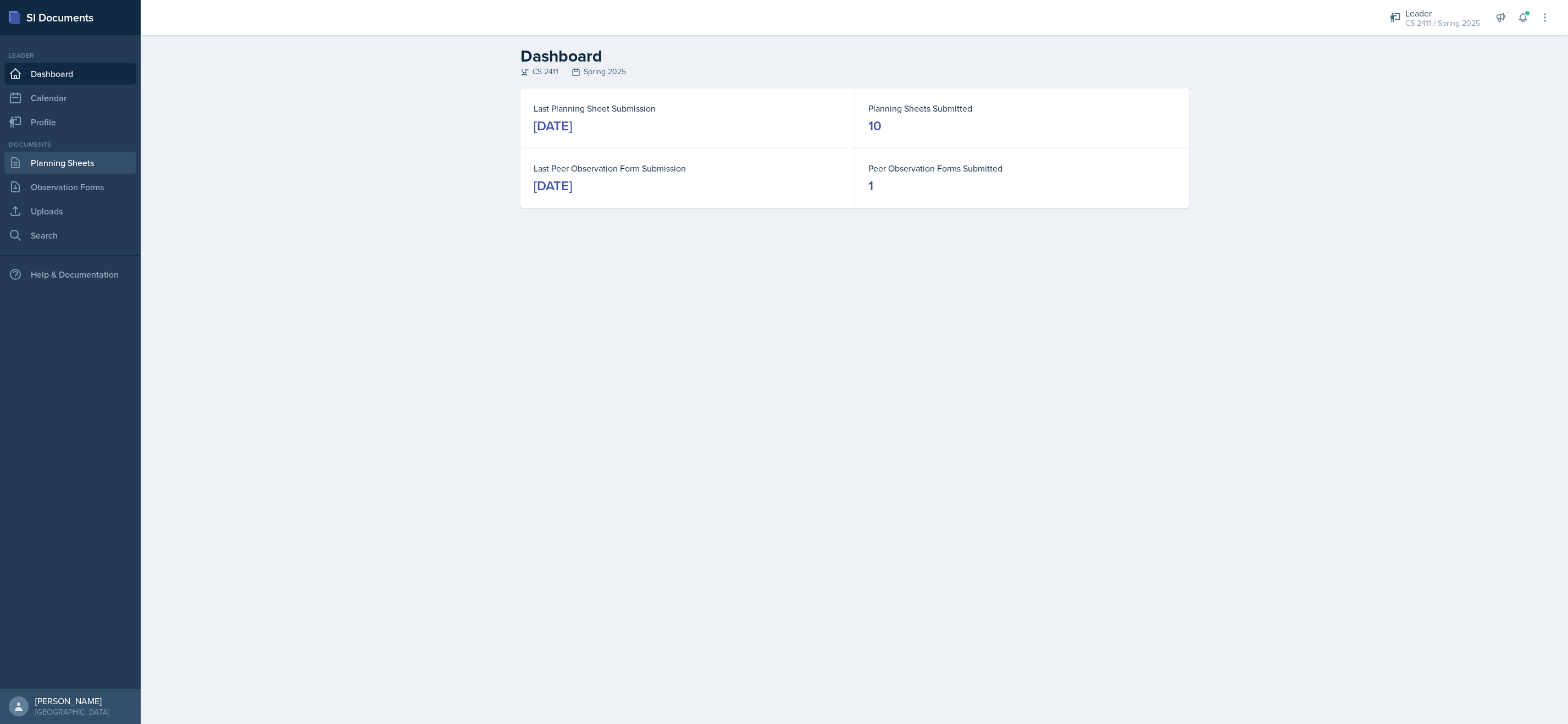
click at [76, 156] on link "Planning Sheets" at bounding box center [70, 163] width 132 height 22
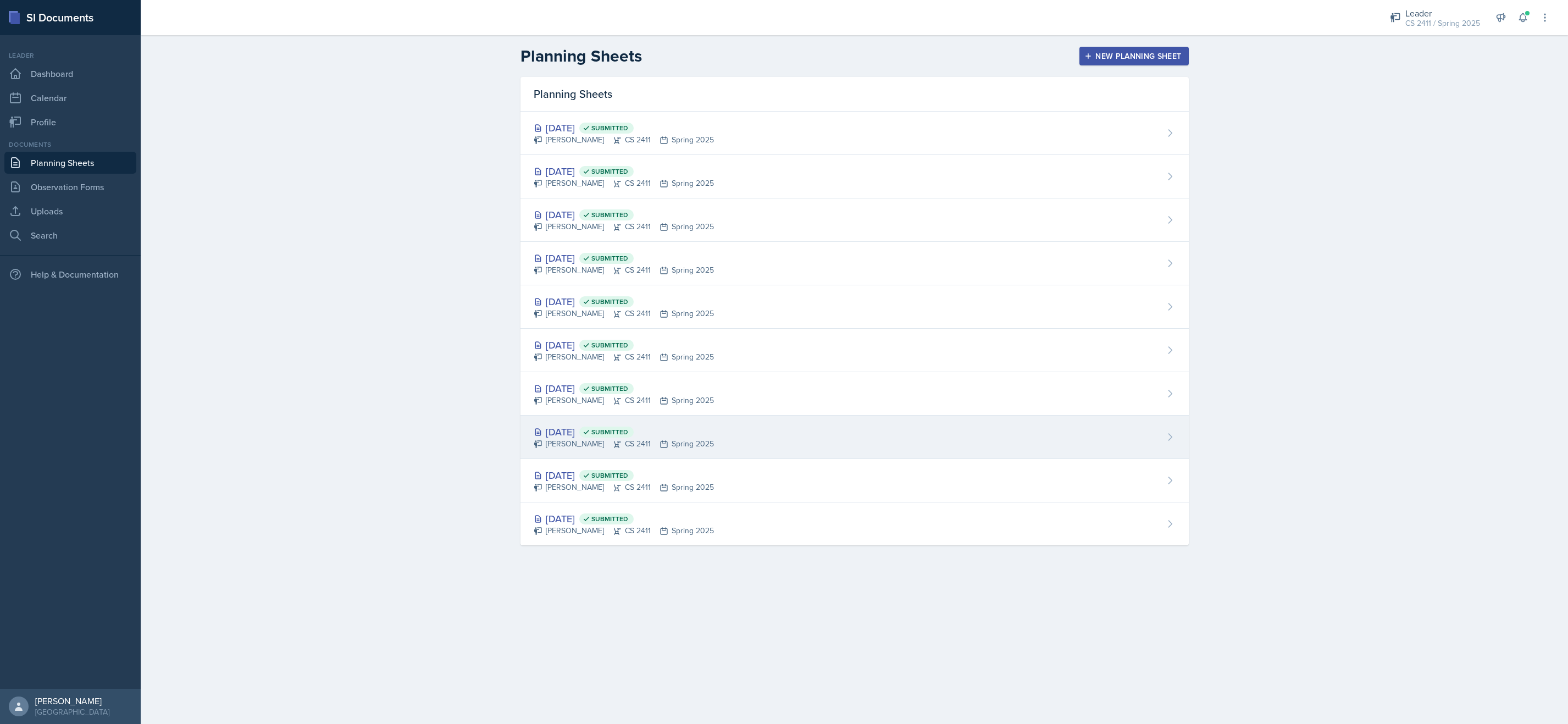
click at [572, 432] on div "[DATE] Submitted" at bounding box center [624, 432] width 180 height 15
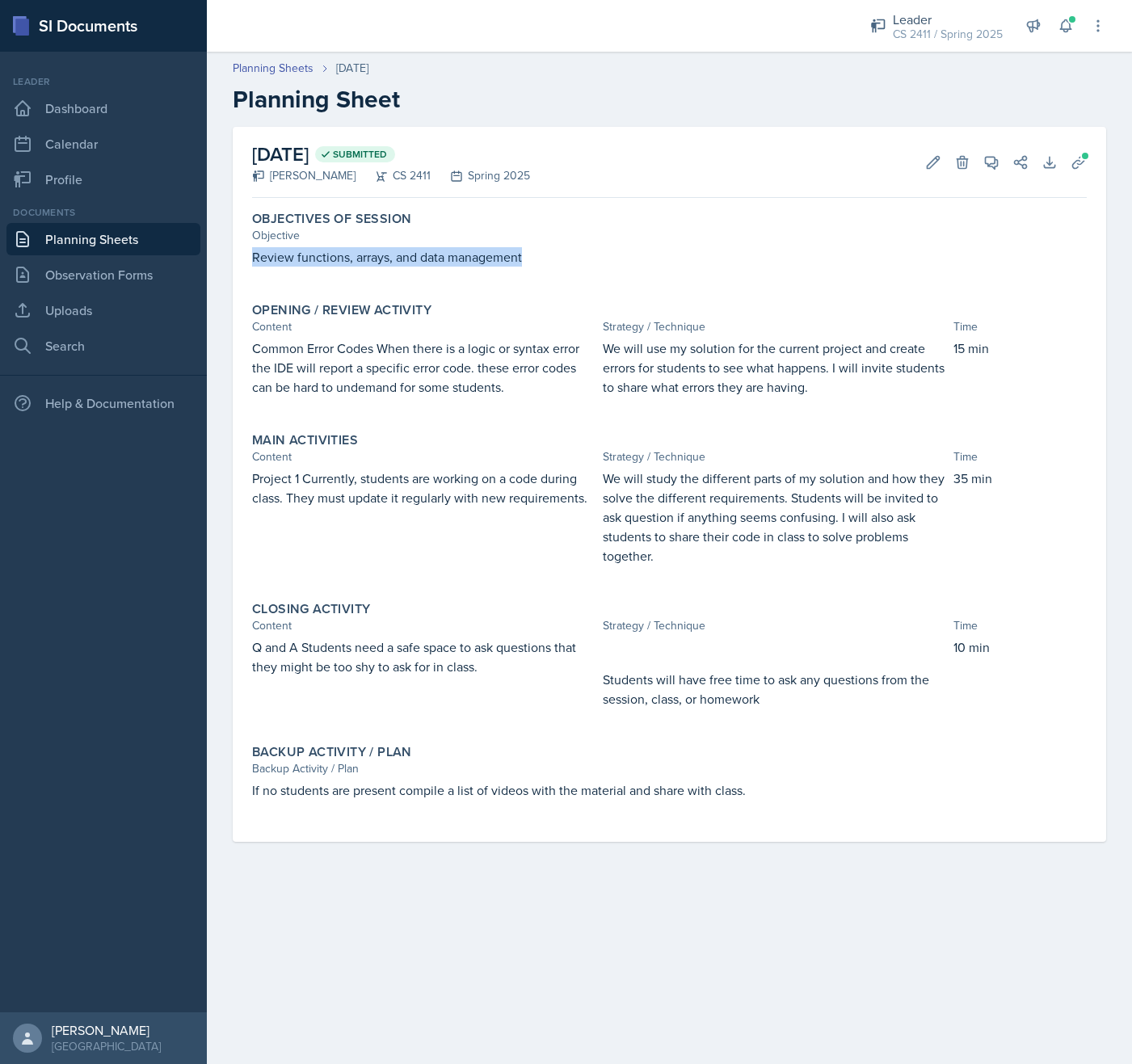
drag, startPoint x: 486, startPoint y: 253, endPoint x: 252, endPoint y: 260, distance: 234.1
click at [252, 260] on p "Review functions, arrays, and data management" at bounding box center [669, 257] width 835 height 20
copy p "Review functions, arrays, and data management"
click at [390, 421] on div "Objectives of Session Objective Review functions, arrays, and data management O…" at bounding box center [669, 523] width 835 height 637
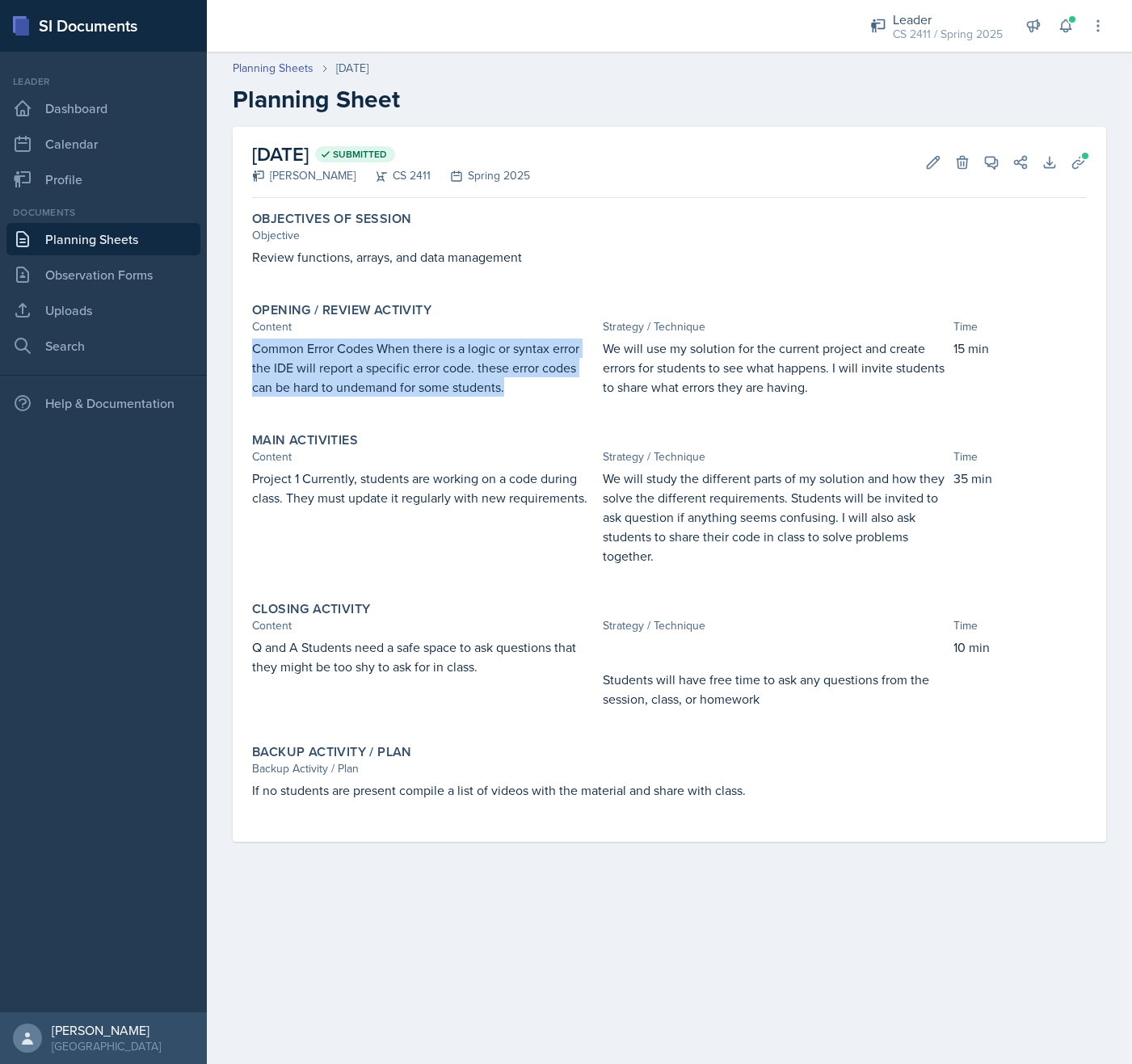
drag, startPoint x: 523, startPoint y: 390, endPoint x: 245, endPoint y: 343, distance: 281.9
click at [245, 343] on div "Opening / Review Activity Content Strategy / Technique Time Common Error Codes …" at bounding box center [668, 357] width 847 height 123
copy p "Common Error Codes When there is a logic or syntax error the IDE will report a …"
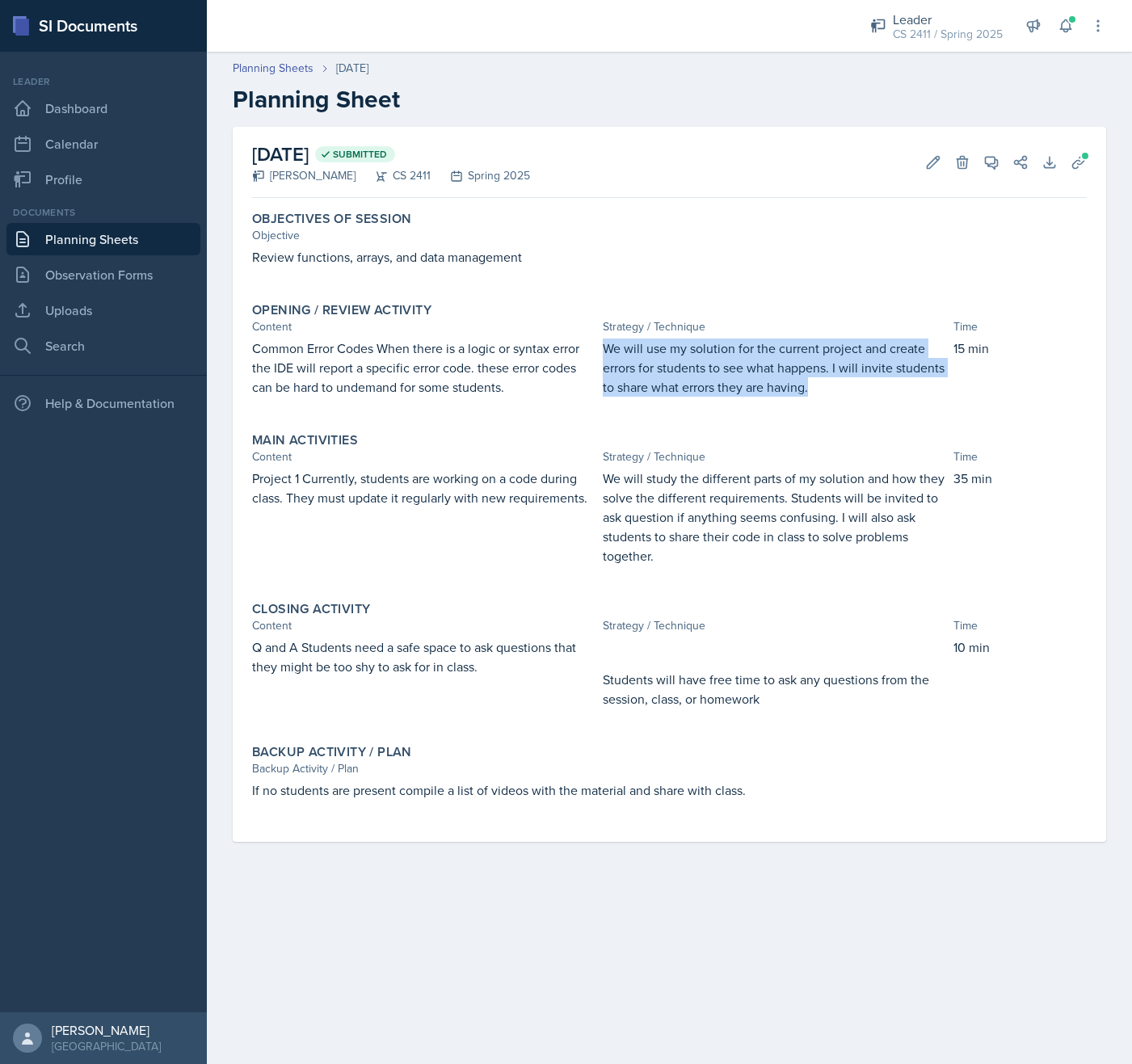
drag, startPoint x: 814, startPoint y: 384, endPoint x: 606, endPoint y: 352, distance: 210.4
click at [606, 352] on p "We will use my solution for the current project and create errors for students …" at bounding box center [775, 367] width 345 height 58
copy p "We will use my solution for the current project and create errors for students …"
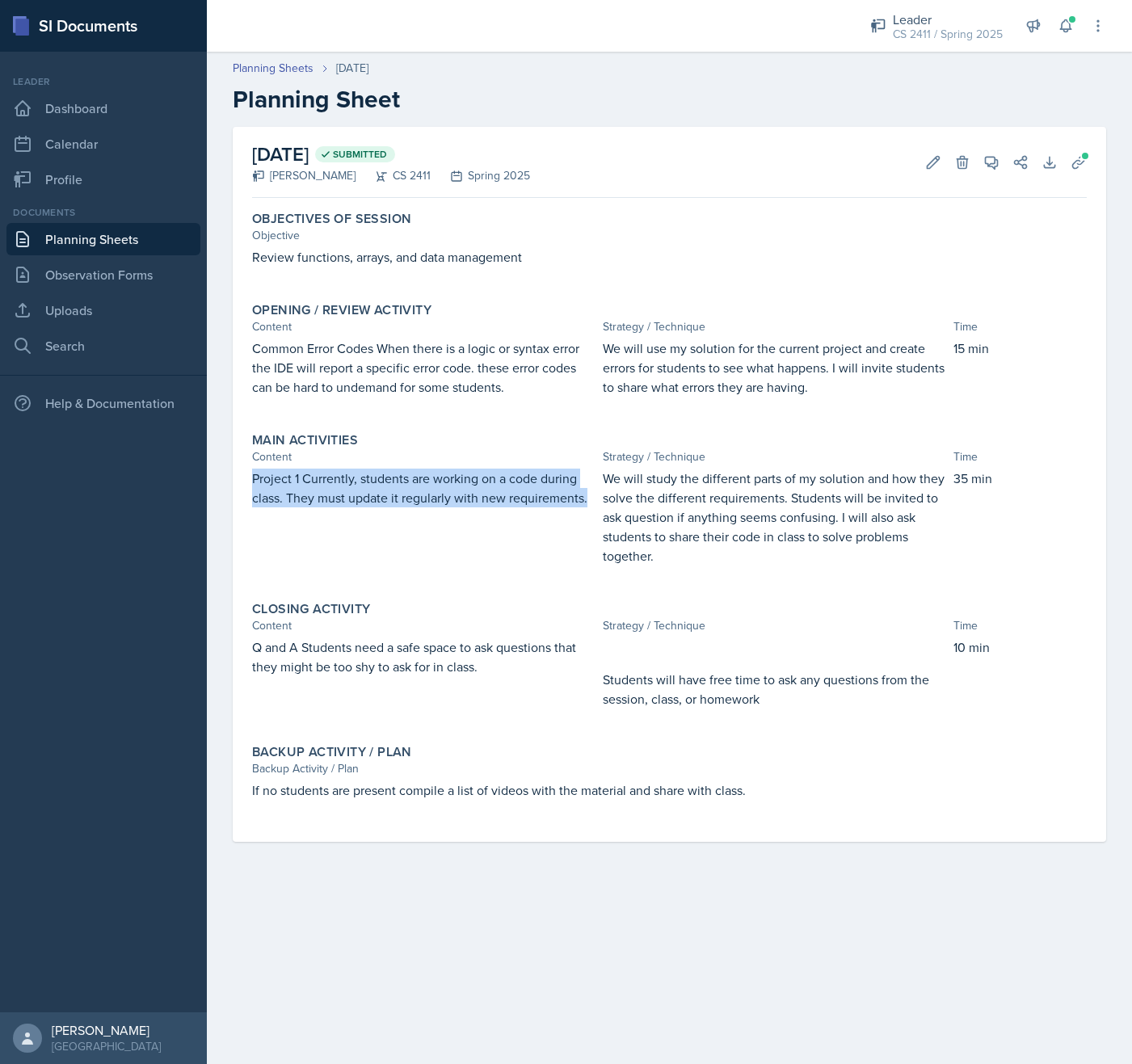
drag, startPoint x: 373, startPoint y: 537, endPoint x: 228, endPoint y: 481, distance: 155.4
click at [228, 481] on div "[DATE] Submitted [PERSON_NAME] CS 2411 Spring 2025 Edit Delete View Comments Co…" at bounding box center [669, 504] width 925 height 753
copy p "Project 1 Currently, students are working on a code during class. They must upd…"
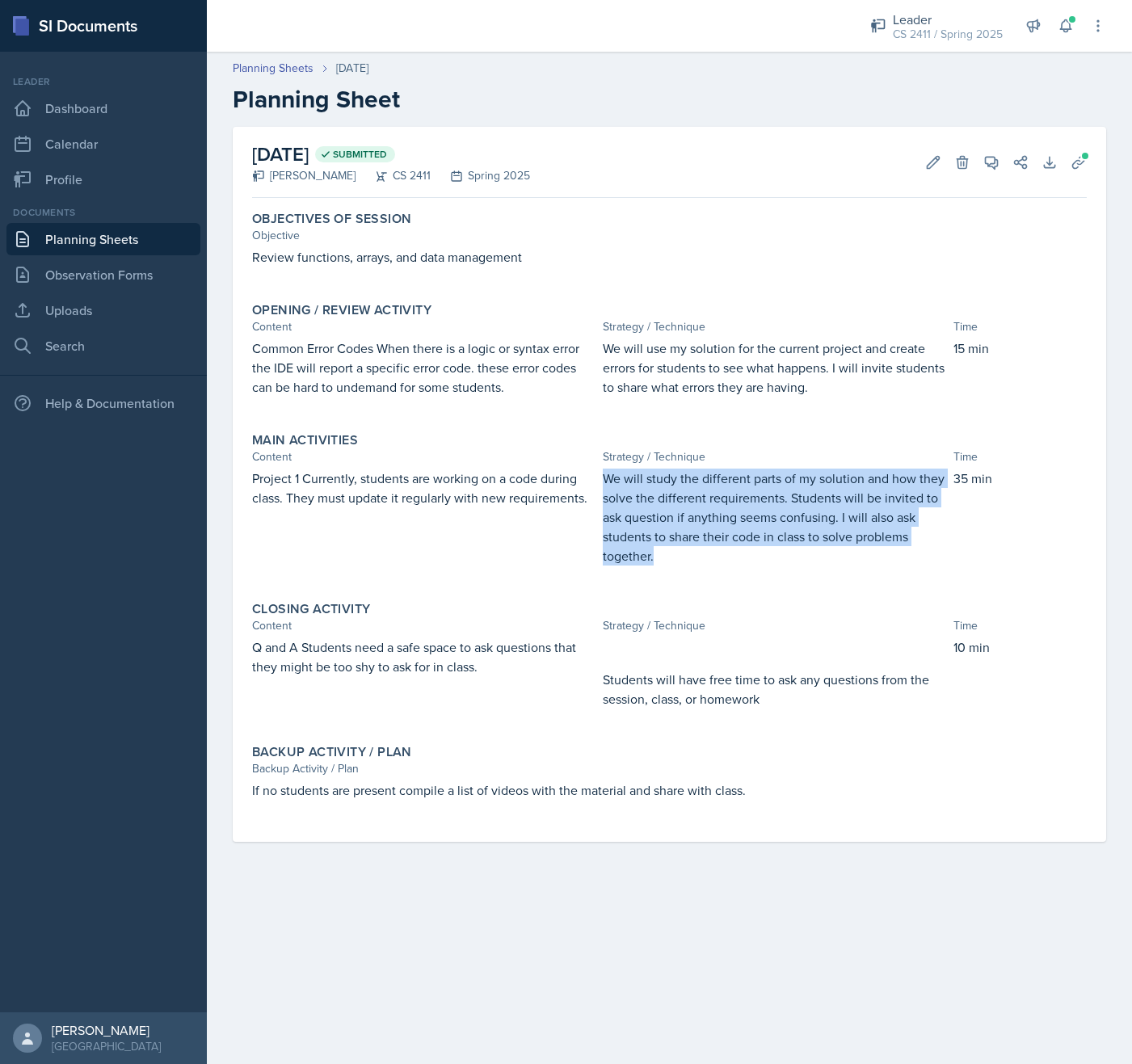
drag, startPoint x: 715, startPoint y: 572, endPoint x: 590, endPoint y: 488, distance: 150.6
click at [590, 488] on div "Project 1 Currently, students are working on a code during class. They must upd…" at bounding box center [669, 525] width 835 height 113
copy div "We will study the different parts of my solution and how they solve the differe…"
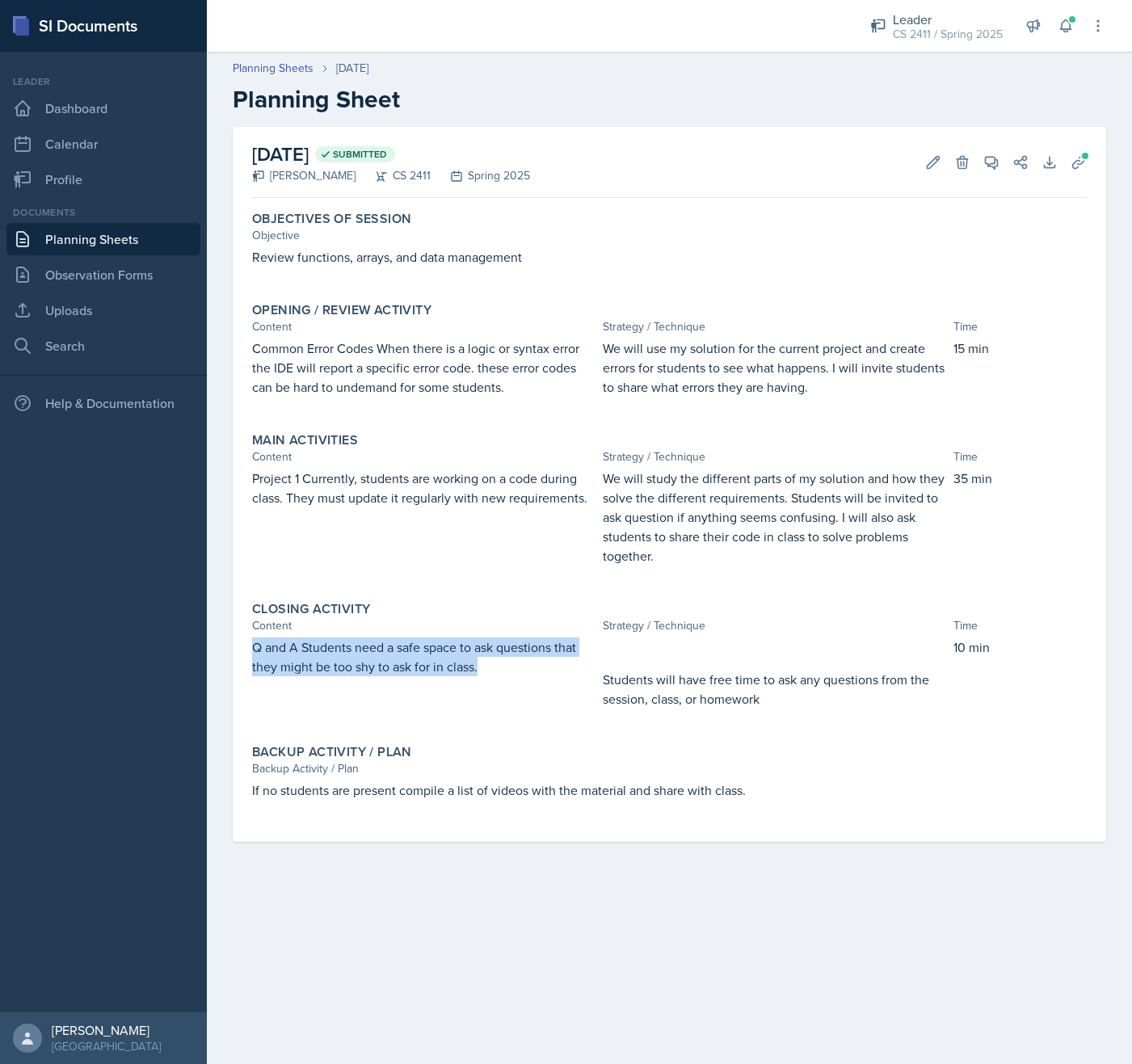
drag, startPoint x: 504, startPoint y: 664, endPoint x: 226, endPoint y: 643, distance: 278.8
click at [226, 643] on div "[DATE] Submitted [PERSON_NAME] CS 2411 Spring 2025 Edit Delete View Comments Co…" at bounding box center [669, 504] width 925 height 753
copy p "Q and A Students need a safe space to ask questions that they might be too shy …"
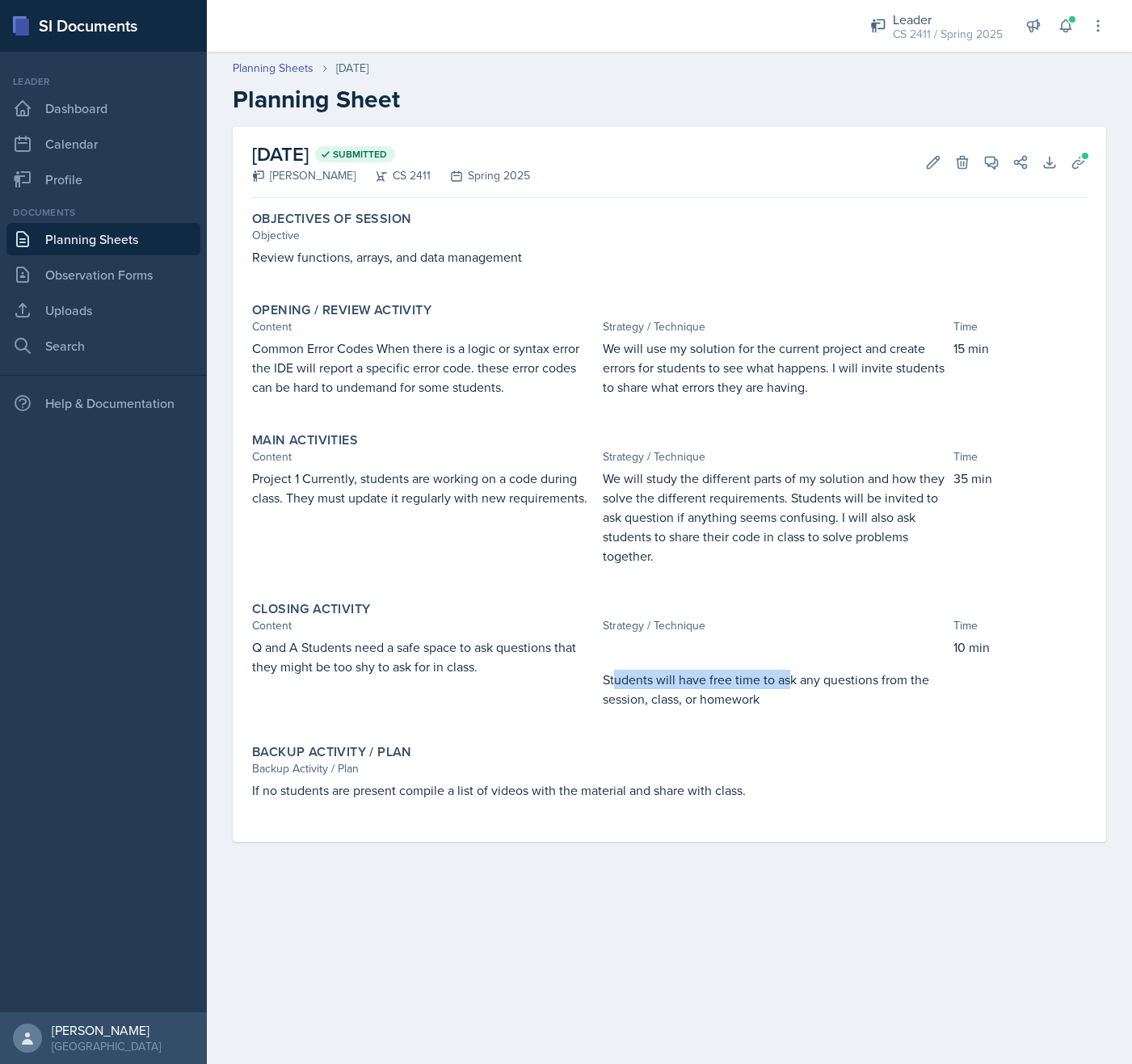
drag, startPoint x: 788, startPoint y: 682, endPoint x: 624, endPoint y: 678, distance: 164.0
click at [619, 678] on p "Students will have free time to ask any questions from the session, class, or h…" at bounding box center [775, 689] width 345 height 38
drag, startPoint x: 783, startPoint y: 699, endPoint x: 602, endPoint y: 681, distance: 181.9
click at [603, 681] on p "Students will have free time to ask any questions from the session, class, or h…" at bounding box center [775, 689] width 345 height 38
copy p "Students will have free time to ask any questions from the session, class, or h…"
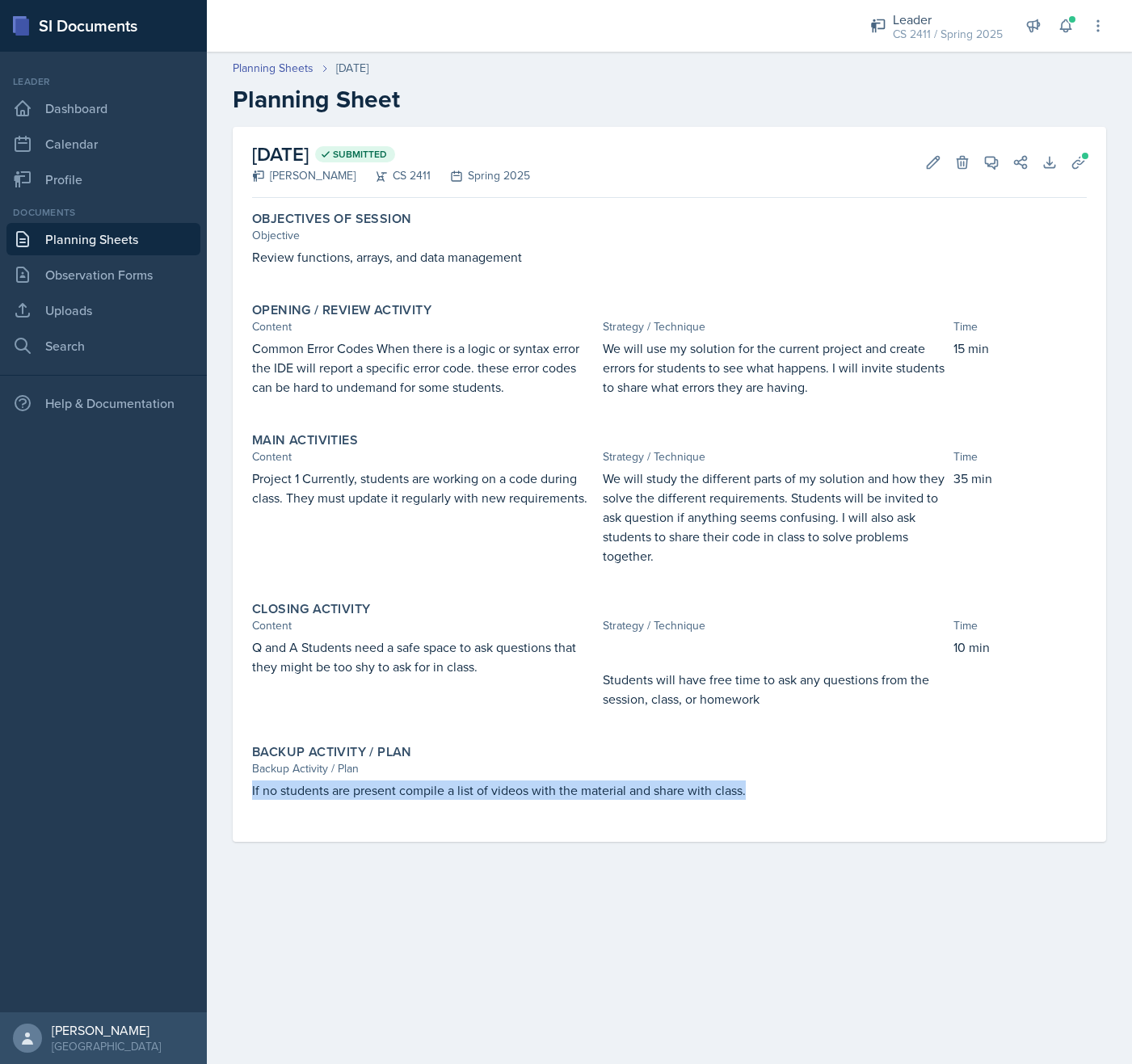
drag, startPoint x: 787, startPoint y: 788, endPoint x: 233, endPoint y: 797, distance: 554.1
click at [233, 797] on div "[DATE] Submitted [PERSON_NAME] CS 2411 Spring 2025 Edit Delete View Comments Co…" at bounding box center [669, 484] width 873 height 715
copy p "If no students are present compile a list of videos with the material and share…"
